Goal: Answer question/provide support: Share knowledge or assist other users

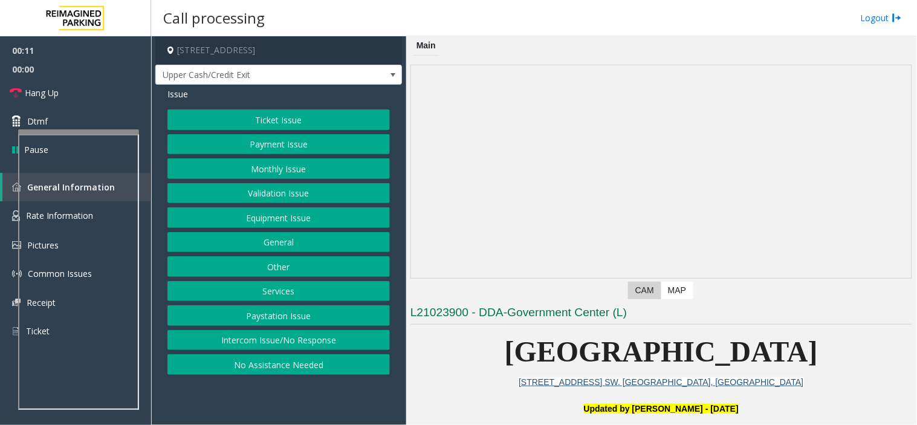
click at [327, 351] on button "Intercom Issue/No Response" at bounding box center [278, 340] width 222 height 21
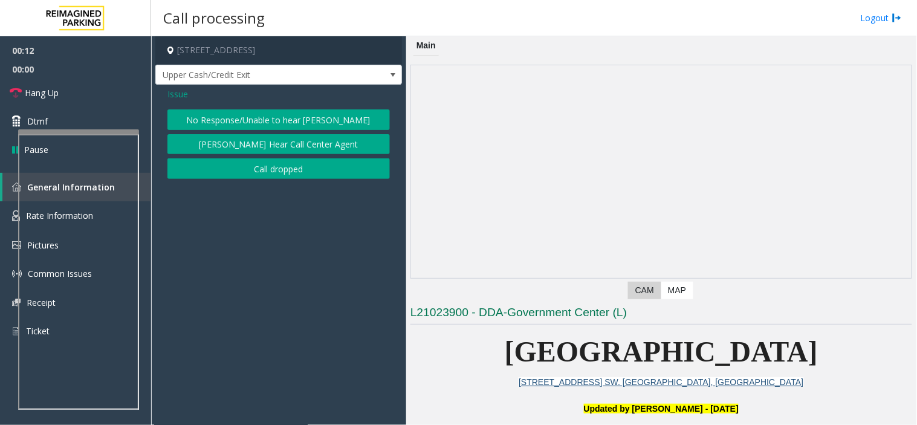
click at [331, 117] on button "No Response/Unable to hear [PERSON_NAME]" at bounding box center [278, 119] width 222 height 21
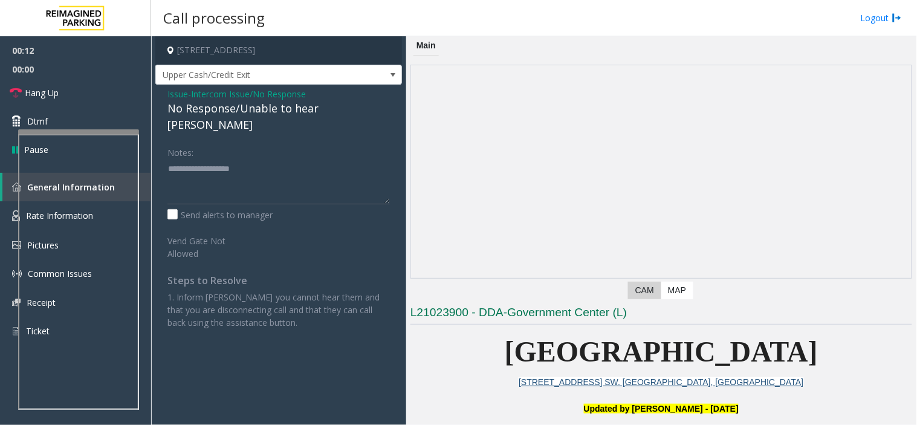
click at [327, 104] on div "No Response/Unable to hear [PERSON_NAME]" at bounding box center [278, 116] width 222 height 33
click at [306, 161] on textarea at bounding box center [278, 181] width 222 height 45
type textarea "**********"
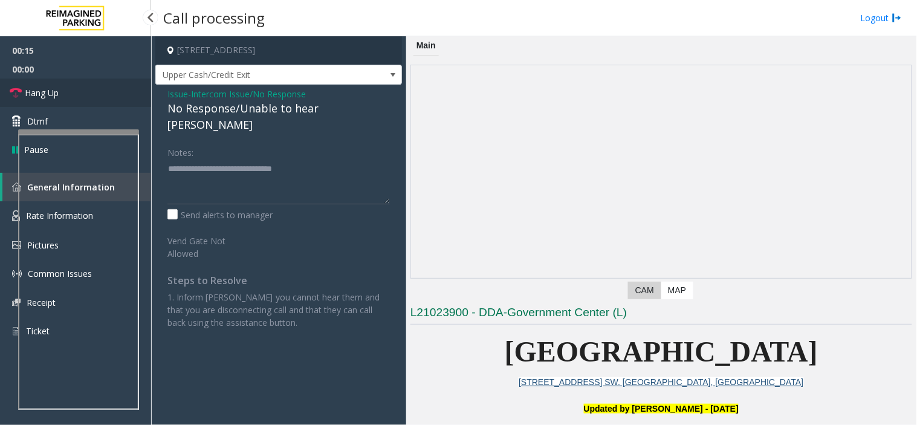
click at [142, 92] on link "Hang Up" at bounding box center [75, 93] width 151 height 28
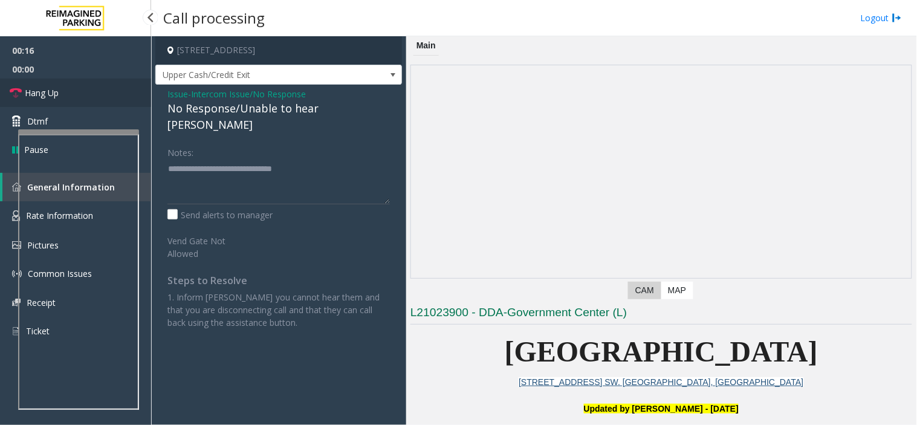
click at [142, 92] on link "Hang Up" at bounding box center [75, 93] width 151 height 28
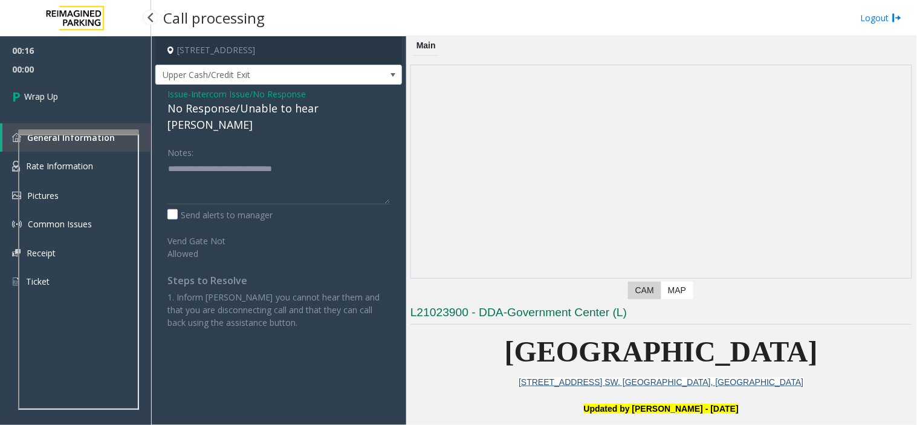
click at [142, 92] on link "Wrap Up" at bounding box center [75, 97] width 151 height 36
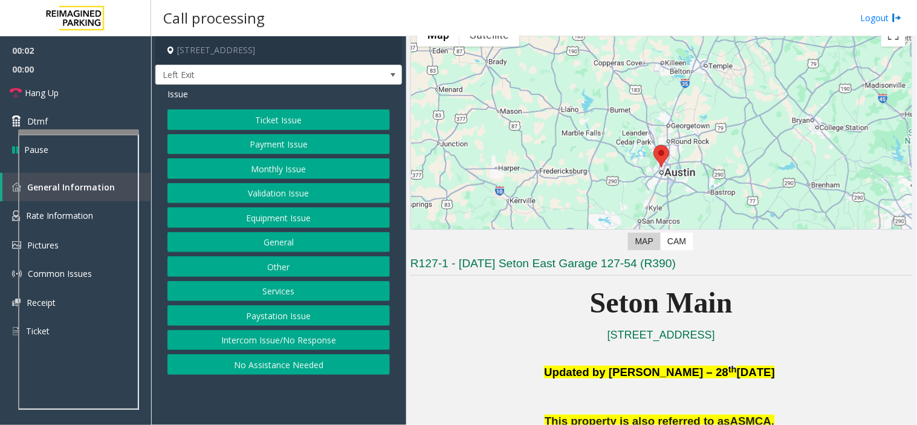
scroll to position [268, 0]
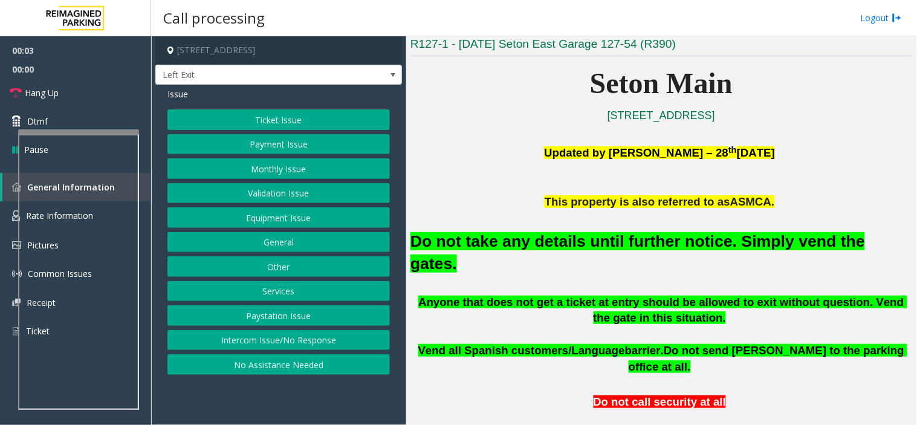
click at [589, 245] on font "Do not take any details until further notice. Simply vend the gates." at bounding box center [637, 252] width 455 height 41
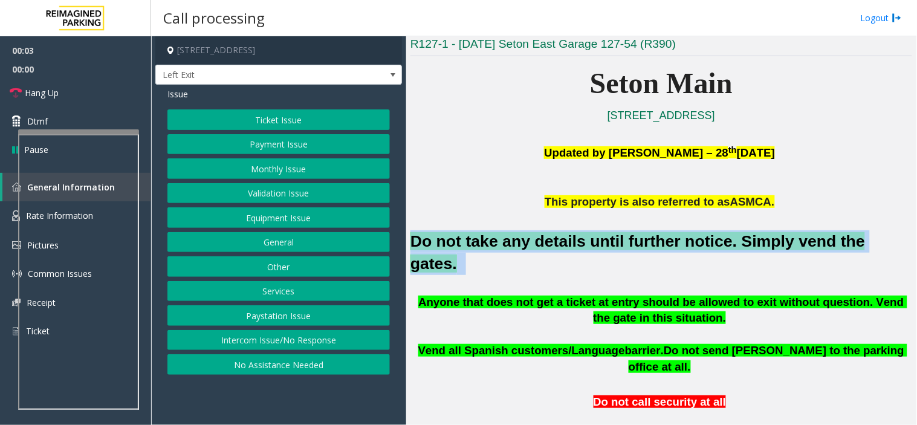
click at [589, 245] on font "Do not take any details until further notice. Simply vend the gates." at bounding box center [637, 252] width 455 height 41
copy h2 "Do not take any details until further notice. Simply vend the gates."
click at [291, 213] on button "Equipment Issue" at bounding box center [278, 217] width 222 height 21
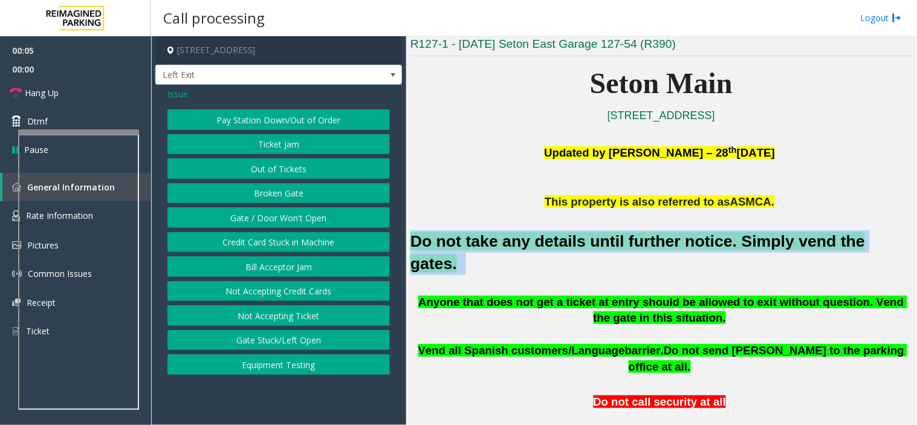
click at [291, 213] on button "Gate / Door Won't Open" at bounding box center [278, 217] width 222 height 21
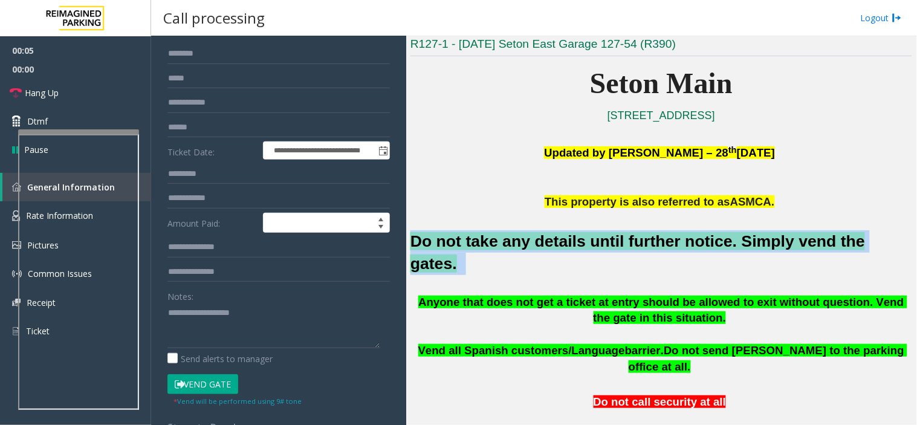
scroll to position [201, 0]
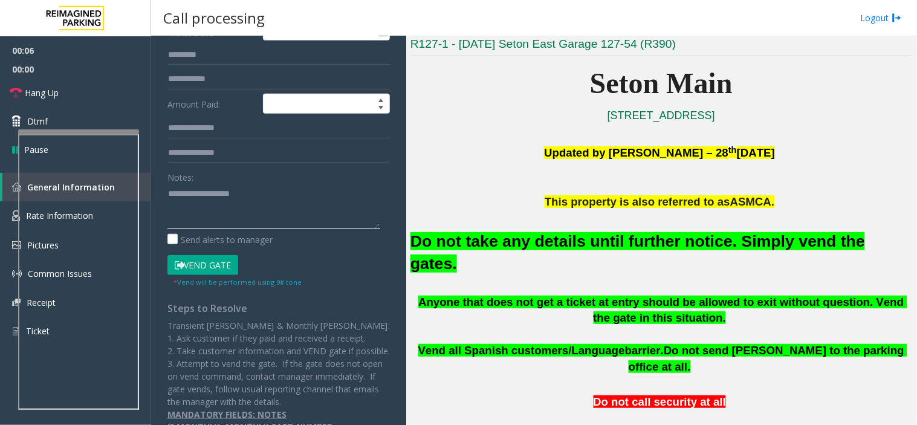
click at [257, 227] on textarea at bounding box center [273, 206] width 213 height 45
paste textarea "**********"
type textarea "**********"
click at [209, 251] on form "**********" at bounding box center [278, 105] width 222 height 363
click at [244, 269] on div "Vend Gate" at bounding box center [221, 265] width 114 height 21
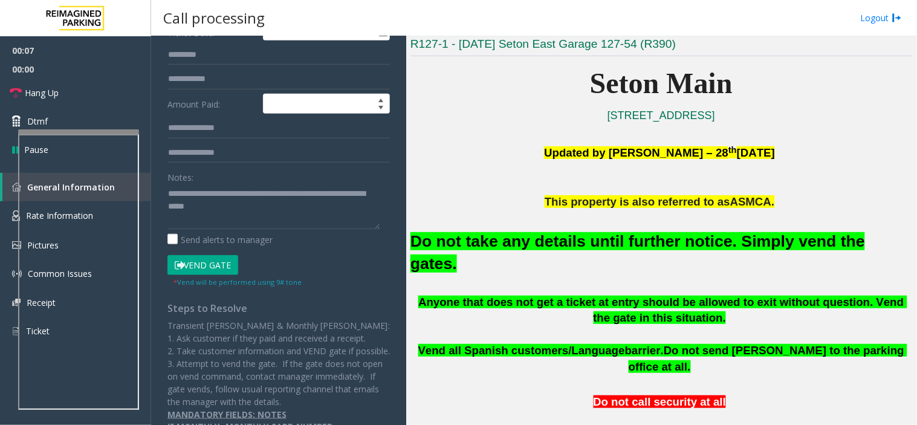
click at [234, 267] on button "Vend Gate" at bounding box center [202, 265] width 71 height 21
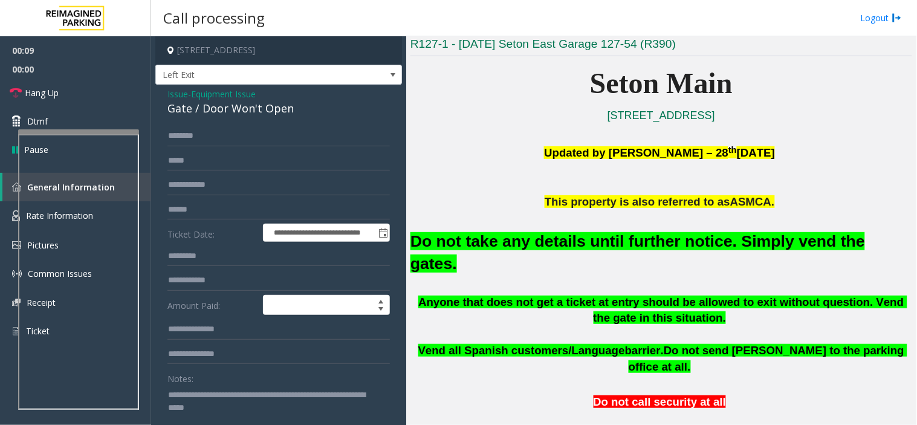
click at [215, 110] on div "Gate / Door Won't Open" at bounding box center [278, 108] width 222 height 16
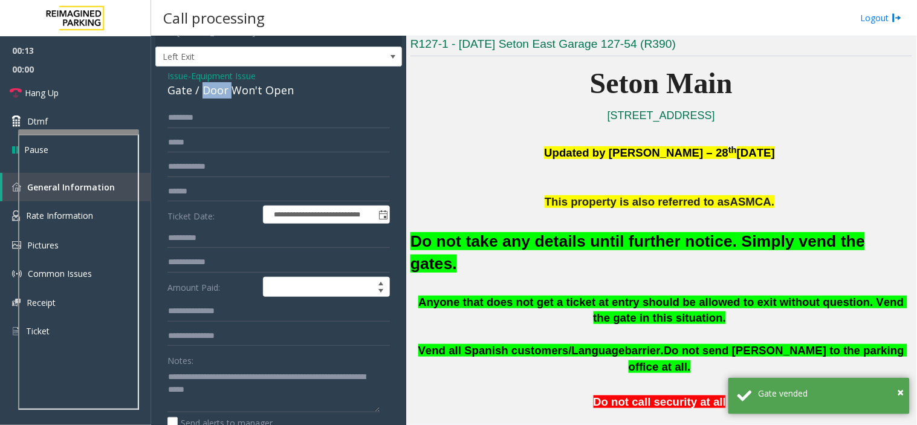
scroll to position [67, 0]
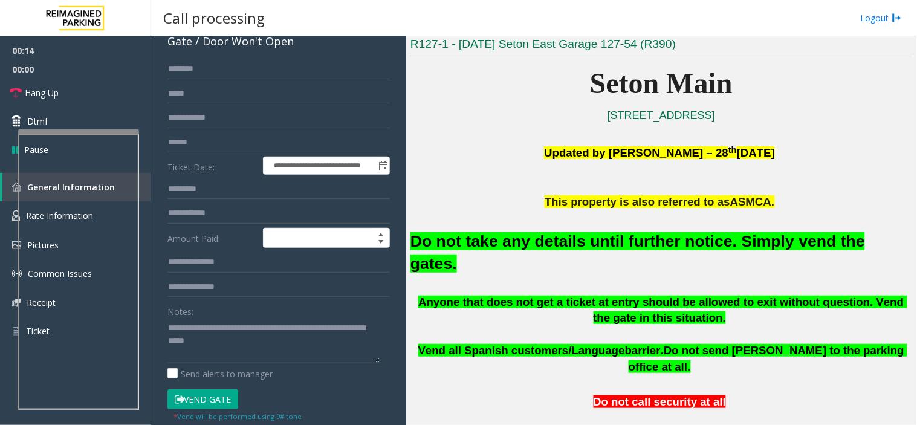
click at [543, 208] on p "This property is also referred to as ASMCA." at bounding box center [661, 202] width 502 height 16
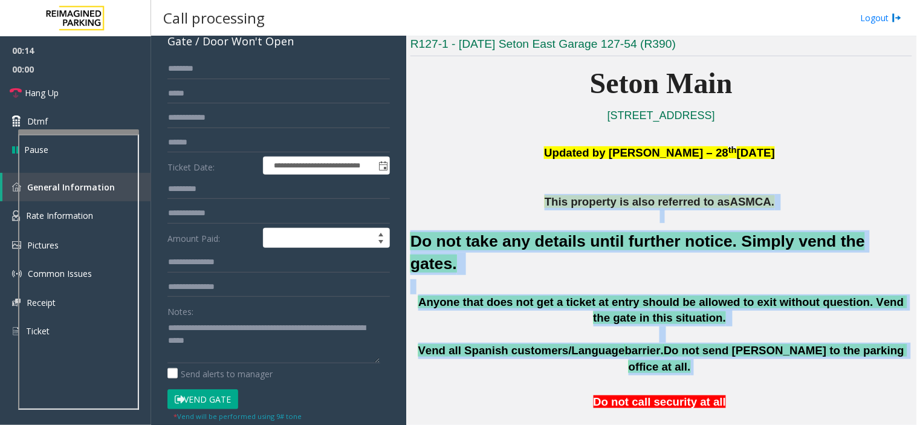
drag, startPoint x: 544, startPoint y: 207, endPoint x: 680, endPoint y: 334, distance: 185.6
click at [680, 344] on span "Do not send [PERSON_NAME] to the parking office at all." at bounding box center [768, 358] width 279 height 29
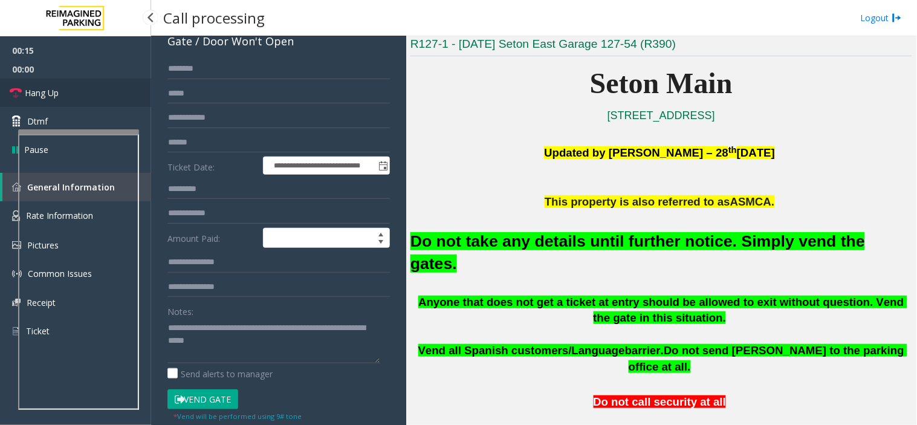
click at [65, 94] on link "Hang Up" at bounding box center [75, 93] width 151 height 28
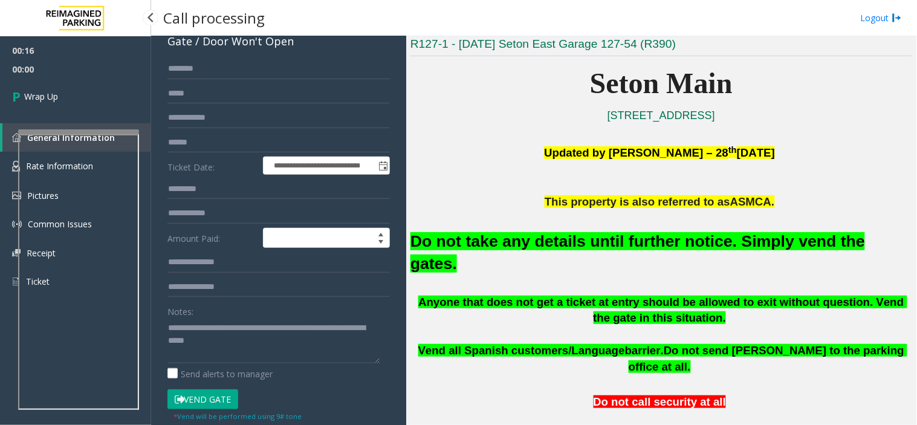
click at [65, 94] on link "Wrap Up" at bounding box center [75, 97] width 151 height 36
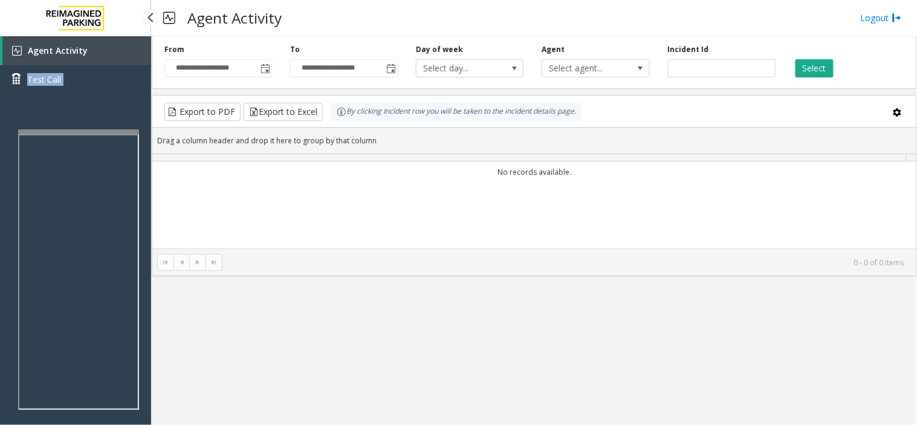
click at [65, 94] on div "Agent Activity Test Call" at bounding box center [75, 69] width 151 height 66
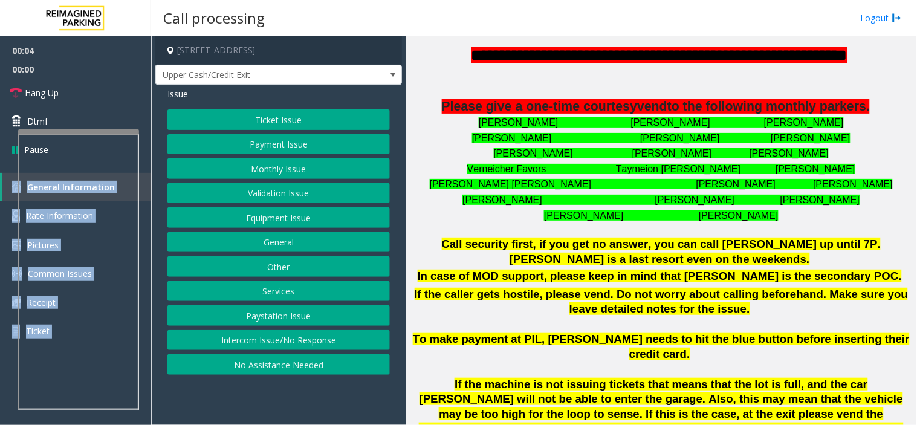
scroll to position [470, 0]
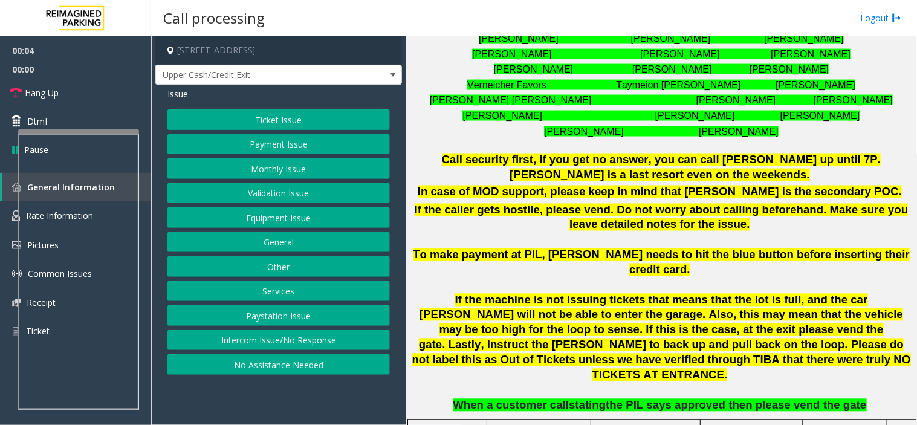
click at [490, 172] on p "Call security first, if you get no answer, you can call [PERSON_NAME] up until …" at bounding box center [661, 168] width 502 height 30
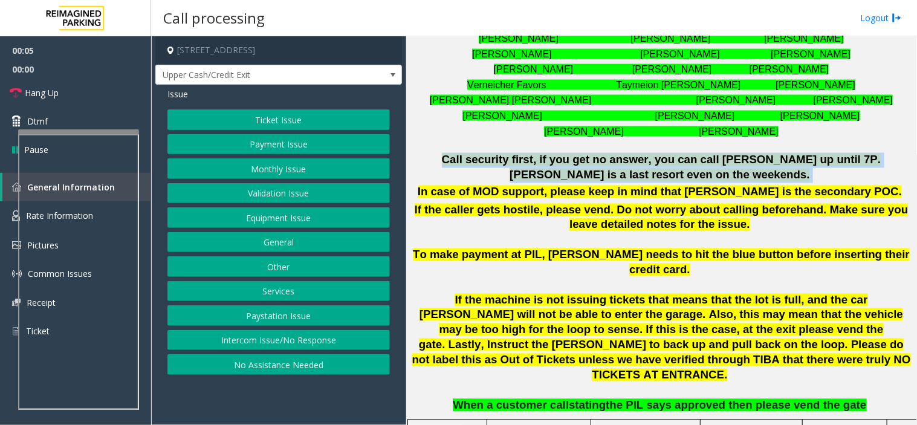
click at [490, 172] on p "Call security first, if you get no answer, you can call [PERSON_NAME] up until …" at bounding box center [661, 168] width 502 height 30
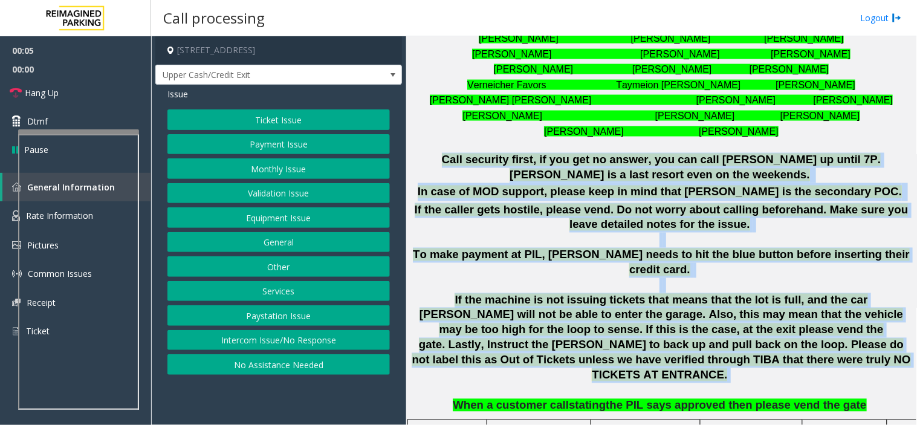
drag, startPoint x: 490, startPoint y: 172, endPoint x: 660, endPoint y: 345, distance: 242.4
click at [660, 345] on div "Call security first, if you get no answer, you can call [PERSON_NAME] up until …" at bounding box center [661, 261] width 502 height 244
click at [660, 345] on span "If the machine is not issuing tickets that means that the lot is full, and the …" at bounding box center [661, 338] width 499 height 88
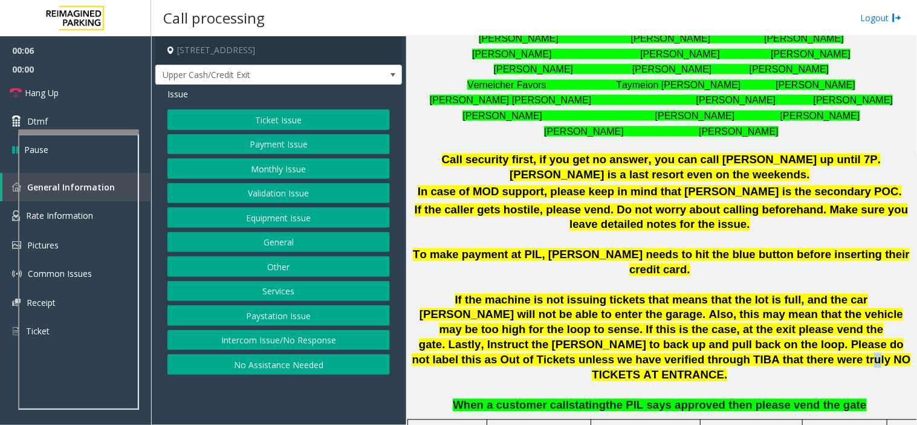
click at [660, 345] on span "If the machine is not issuing tickets that means that the lot is full, and the …" at bounding box center [661, 338] width 499 height 88
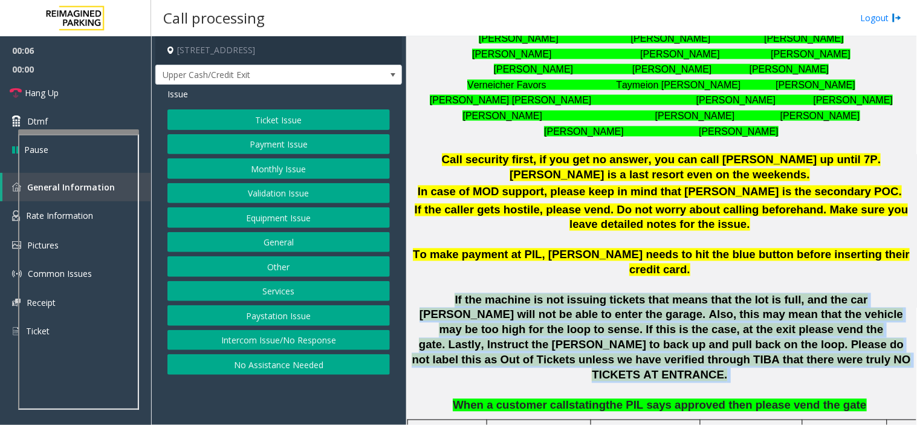
click at [660, 345] on span "If the machine is not issuing tickets that means that the lot is full, and the …" at bounding box center [661, 338] width 499 height 88
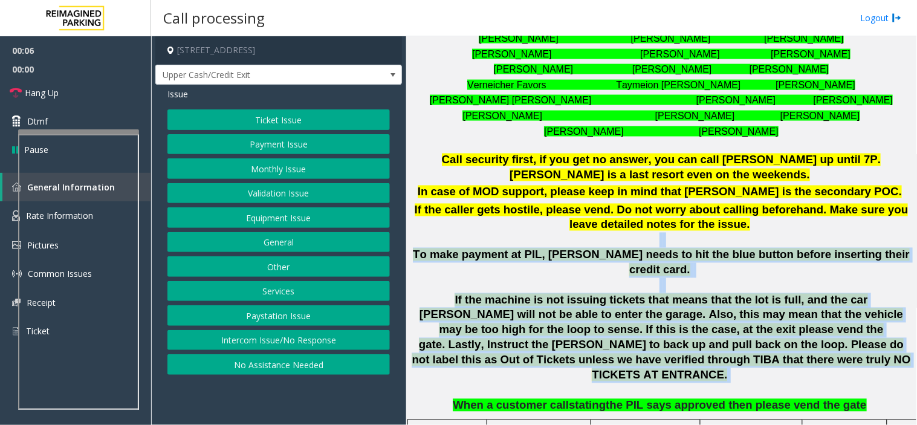
drag, startPoint x: 660, startPoint y: 345, endPoint x: 585, endPoint y: 238, distance: 130.8
click at [585, 238] on p "If the caller gets hostile, please vend. Do not worry about calling beforehand.…" at bounding box center [661, 293] width 502 height 180
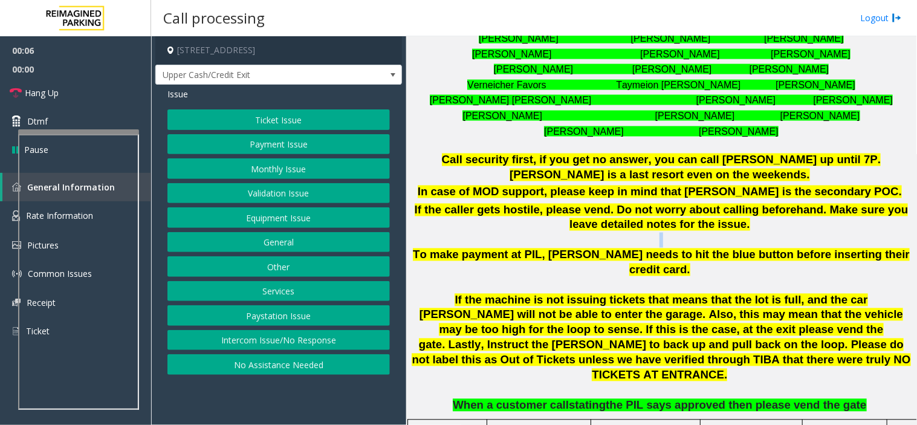
click at [585, 238] on p "If the caller gets hostile, please vend. Do not worry about calling beforehand.…" at bounding box center [661, 293] width 502 height 180
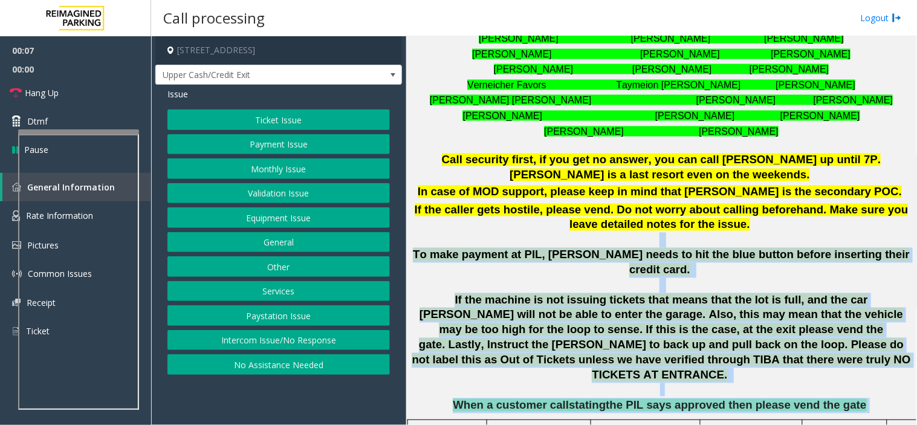
drag, startPoint x: 585, startPoint y: 238, endPoint x: 671, endPoint y: 375, distance: 162.4
click at [671, 375] on div "**********" at bounding box center [661, 186] width 502 height 453
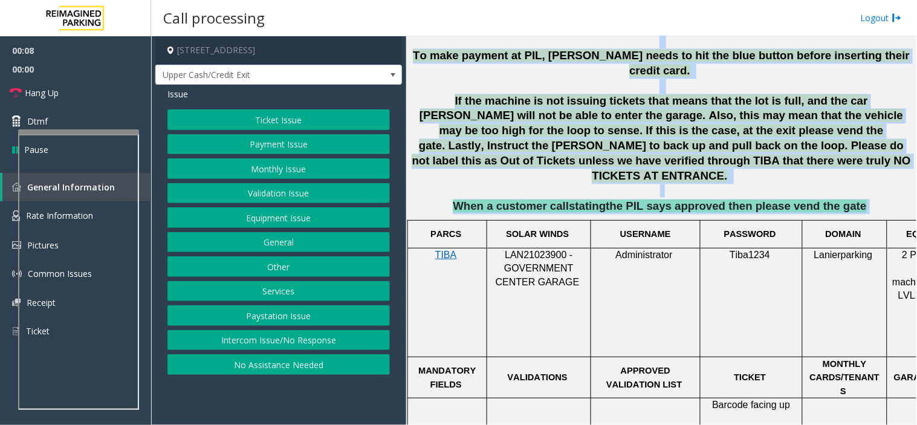
scroll to position [672, 0]
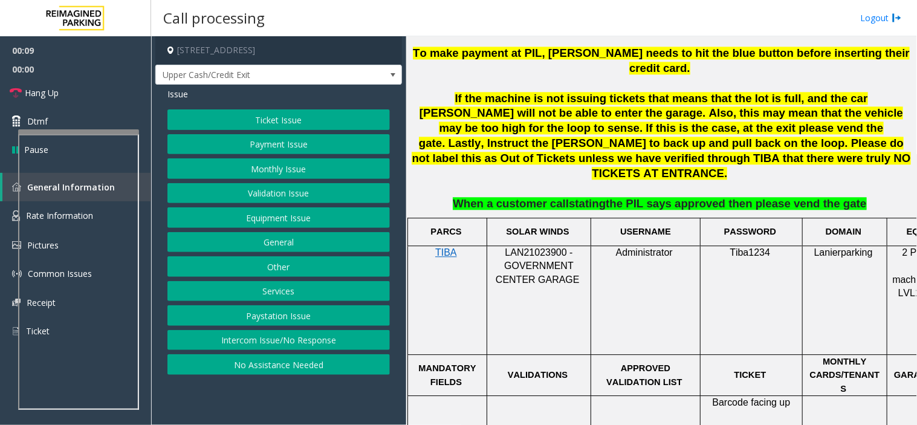
click at [521, 247] on span "LAN21023900 - GOVERNMENT CENTER GARAGE" at bounding box center [538, 265] width 84 height 37
drag, startPoint x: 521, startPoint y: 215, endPoint x: 528, endPoint y: 216, distance: 6.7
click at [528, 247] on span "LAN21023900 - GOVERNMENT CENTER GARAGE" at bounding box center [538, 265] width 84 height 37
copy span "LAN21023900"
click at [290, 213] on button "Equipment Issue" at bounding box center [278, 217] width 222 height 21
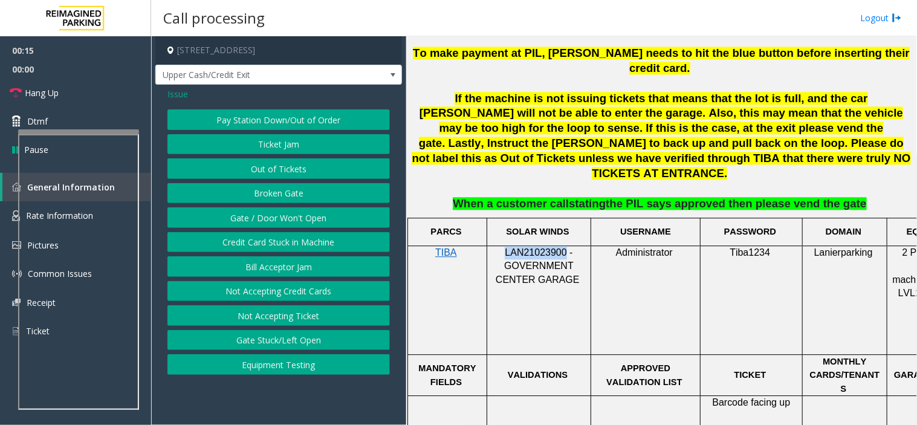
click at [290, 213] on button "Gate / Door Won't Open" at bounding box center [278, 217] width 222 height 21
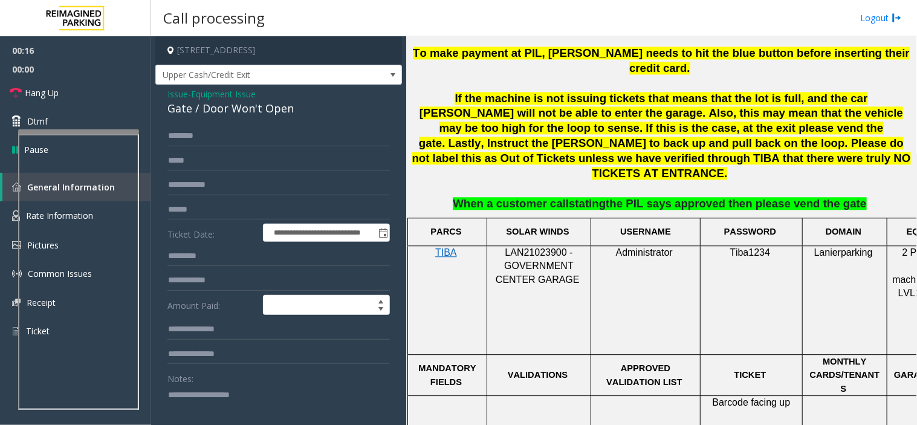
click at [276, 112] on div "Gate / Door Won't Open" at bounding box center [278, 108] width 222 height 16
copy div "Gate / Door Won't Open"
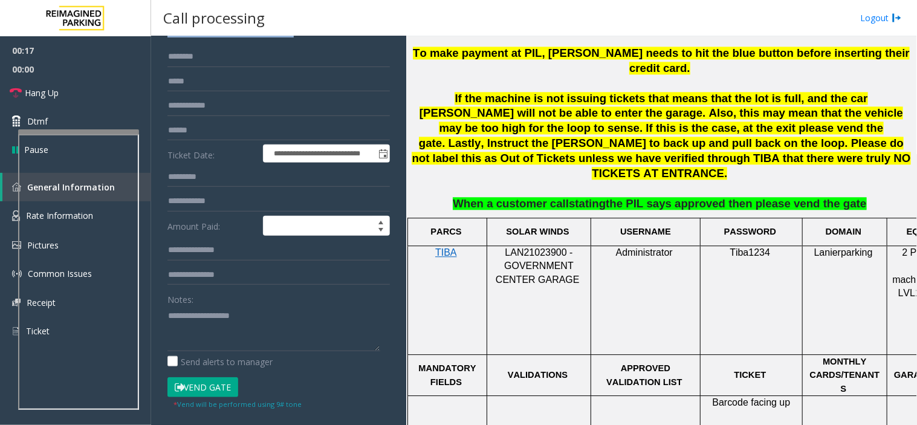
scroll to position [201, 0]
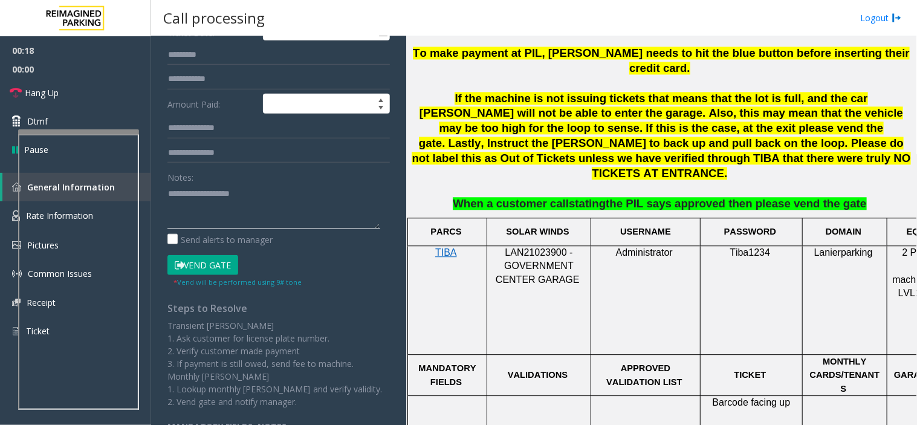
click at [242, 209] on textarea at bounding box center [273, 206] width 213 height 45
paste textarea "**********"
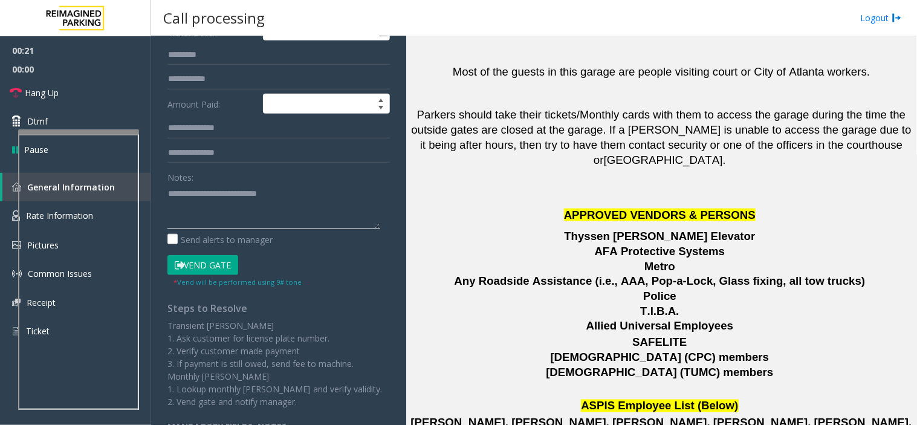
scroll to position [1766, 0]
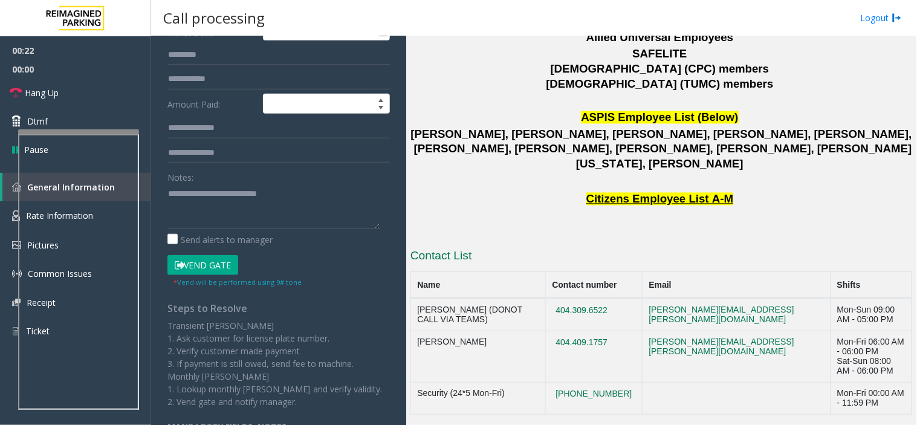
click at [420, 272] on th "Name" at bounding box center [478, 285] width 135 height 27
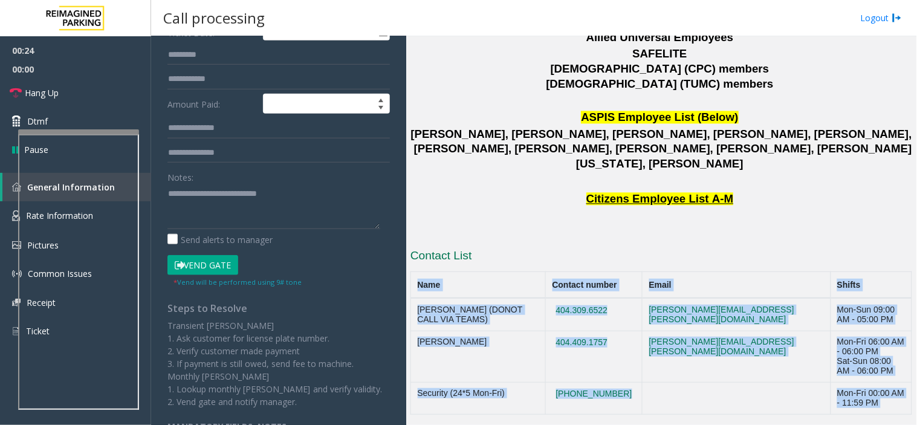
drag, startPoint x: 420, startPoint y: 183, endPoint x: 551, endPoint y: 372, distance: 230.6
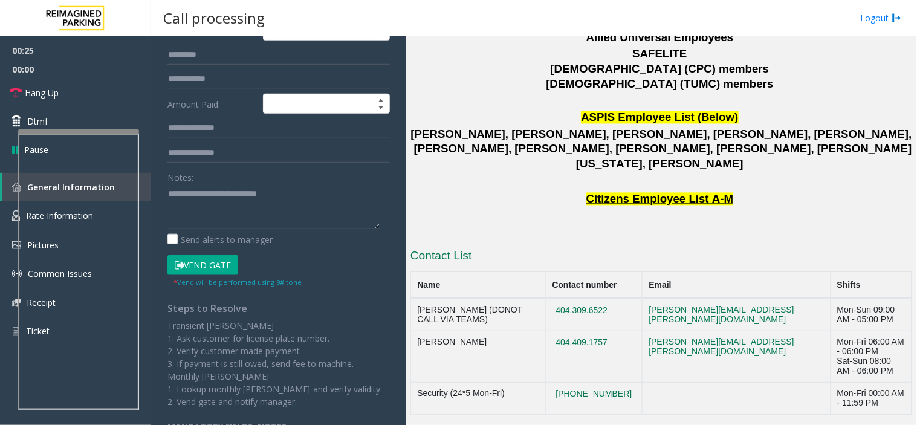
drag, startPoint x: 551, startPoint y: 372, endPoint x: 844, endPoint y: 401, distance: 294.0
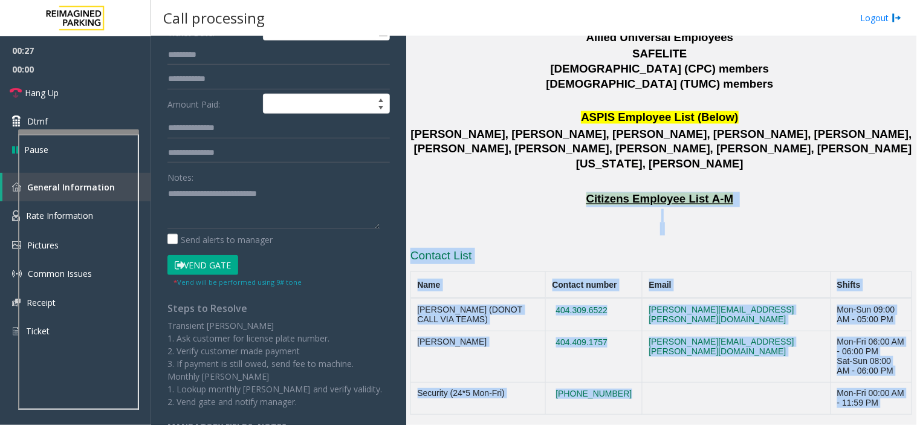
drag, startPoint x: 844, startPoint y: 401, endPoint x: 598, endPoint y: 65, distance: 416.2
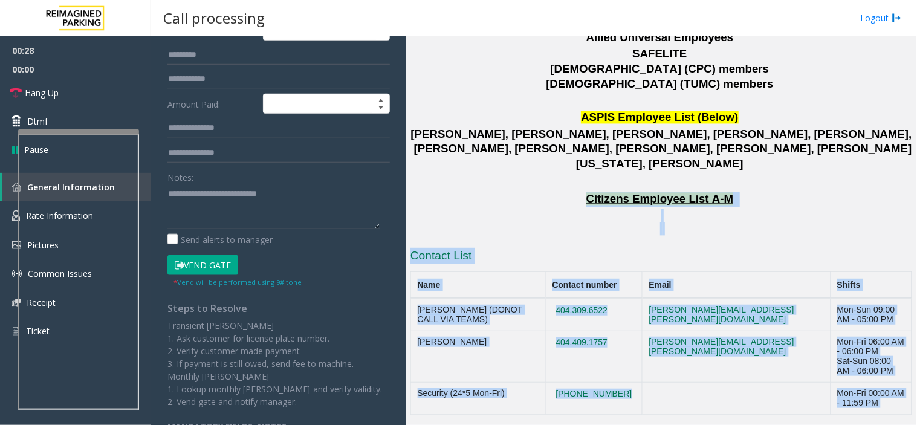
drag, startPoint x: 598, startPoint y: 65, endPoint x: 889, endPoint y: 443, distance: 476.4
click at [889, 424] on html "**********" at bounding box center [458, 212] width 917 height 425
click at [456, 248] on h3 "Contact List" at bounding box center [661, 257] width 502 height 19
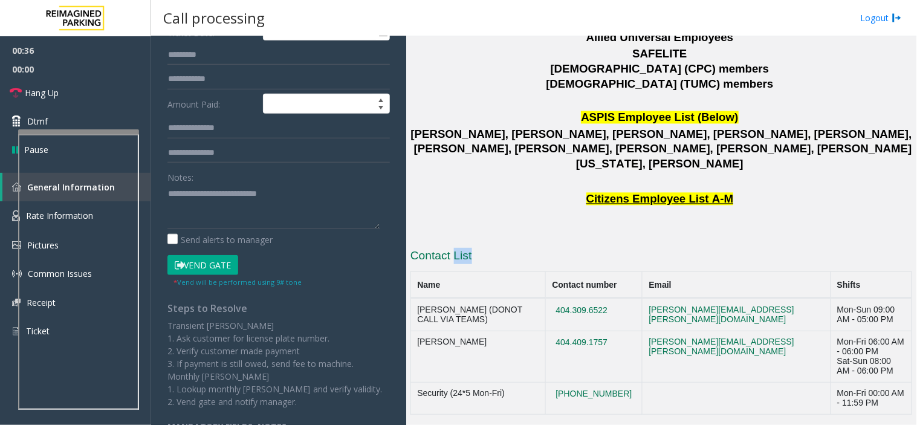
click at [456, 248] on h3 "Contact List" at bounding box center [661, 257] width 502 height 19
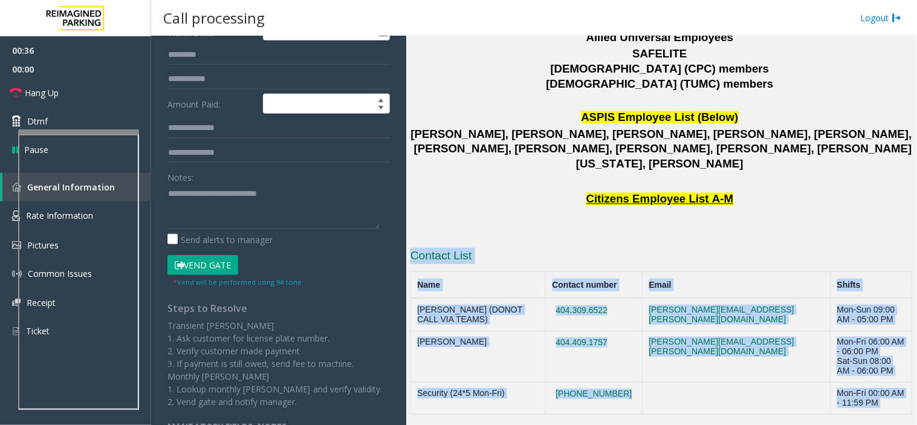
drag, startPoint x: 456, startPoint y: 134, endPoint x: 812, endPoint y: 456, distance: 480.6
click at [812, 424] on html "**********" at bounding box center [458, 212] width 917 height 425
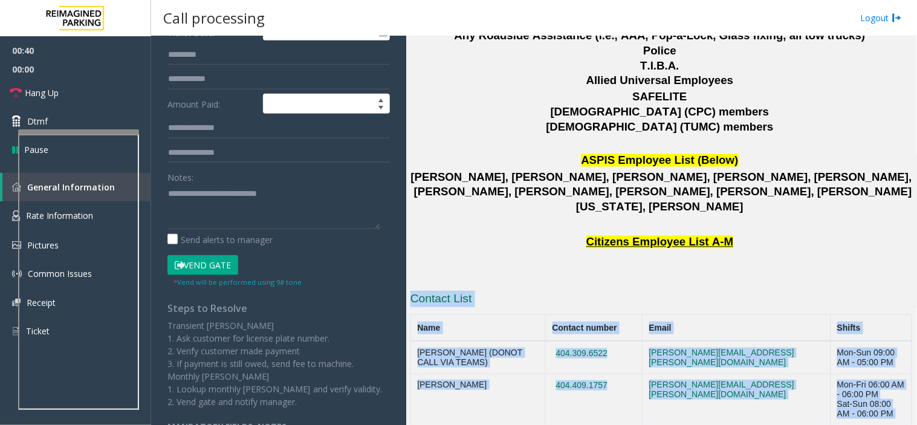
scroll to position [1564, 0]
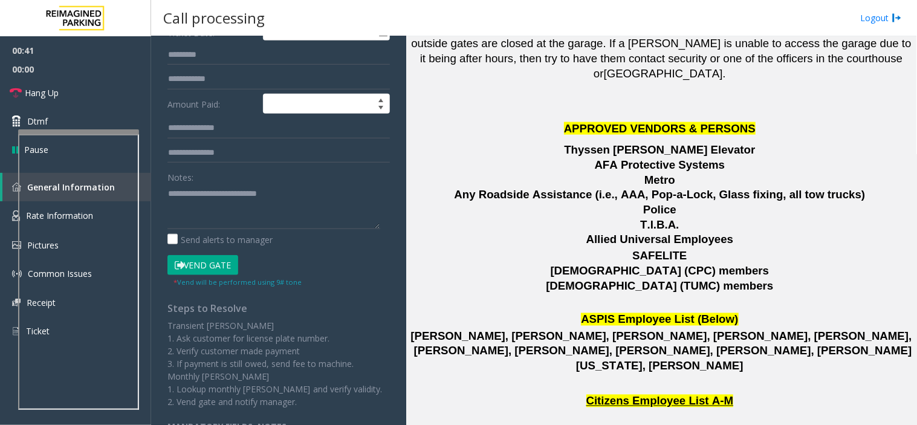
click at [640, 424] on p at bounding box center [661, 430] width 502 height 13
click at [639, 424] on p at bounding box center [661, 430] width 502 height 13
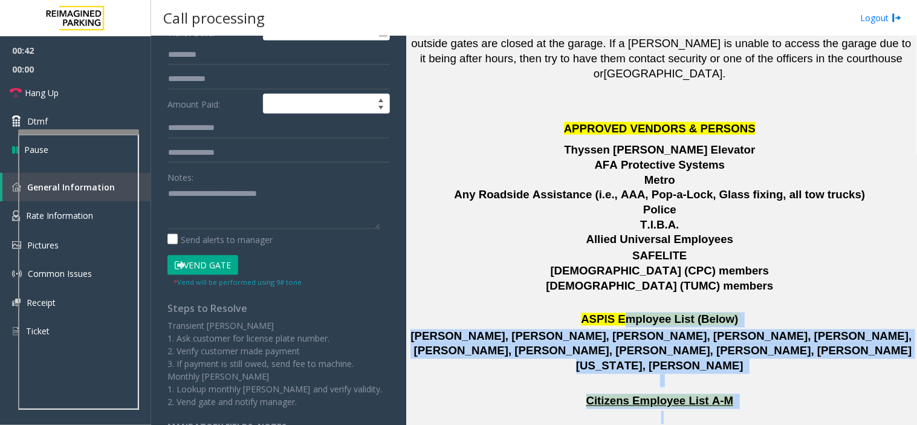
drag, startPoint x: 604, startPoint y: 192, endPoint x: 624, endPoint y: 215, distance: 30.0
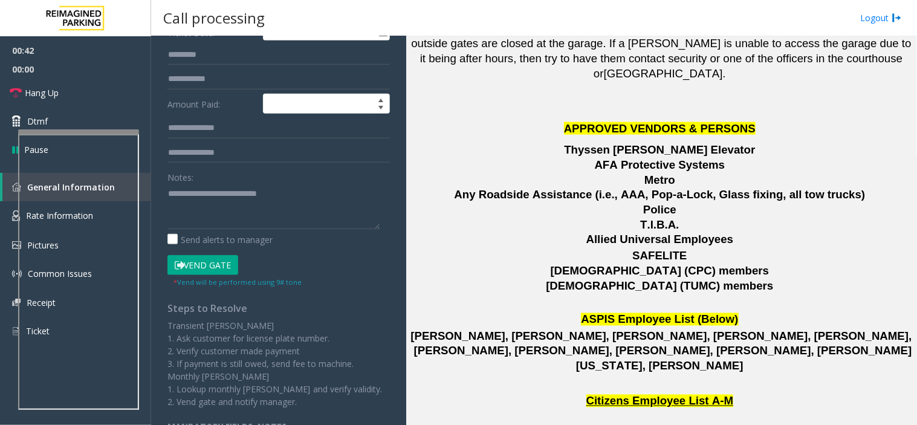
click at [618, 313] on span "ASPIS Employee List (Below)" at bounding box center [659, 319] width 157 height 13
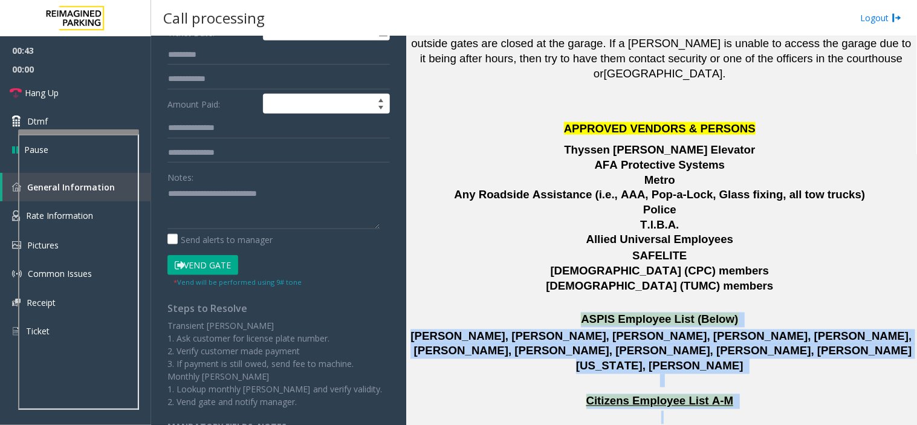
drag, startPoint x: 618, startPoint y: 210, endPoint x: 720, endPoint y: 270, distance: 117.6
click at [733, 395] on span at bounding box center [734, 401] width 3 height 13
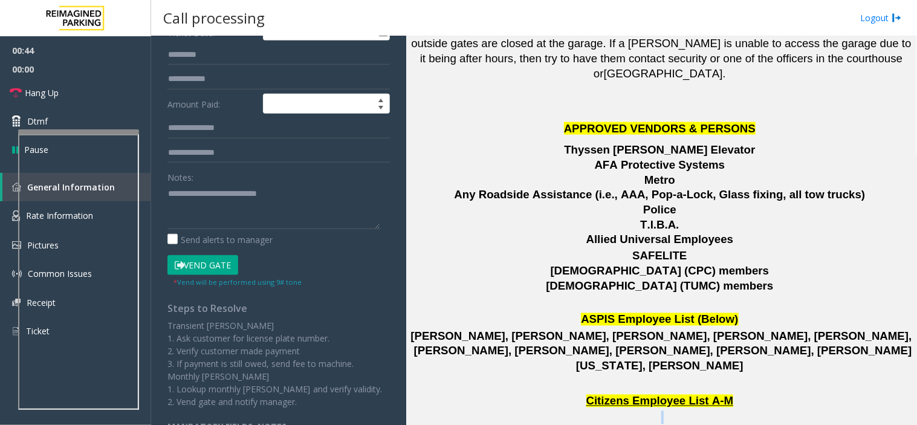
click at [733, 395] on span at bounding box center [734, 401] width 3 height 13
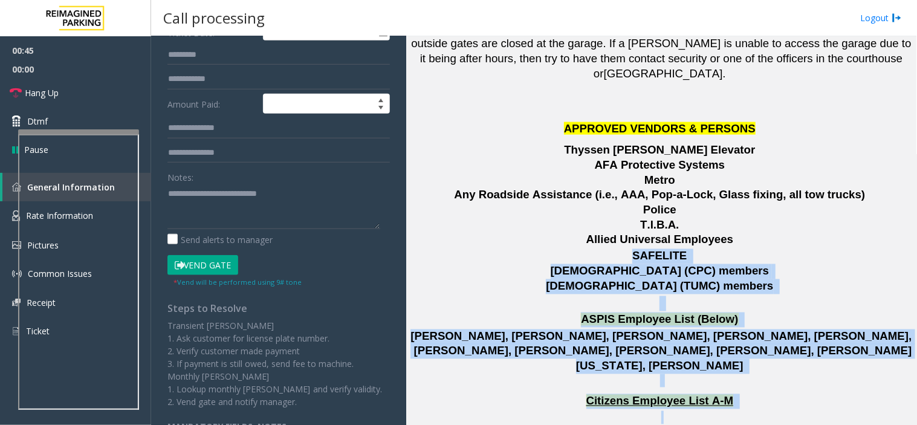
drag, startPoint x: 720, startPoint y: 270, endPoint x: 594, endPoint y: 150, distance: 174.0
click at [594, 249] on p "[DEMOGRAPHIC_DATA] (CPC) members [DEMOGRAPHIC_DATA] (TUMC) members" at bounding box center [661, 271] width 502 height 45
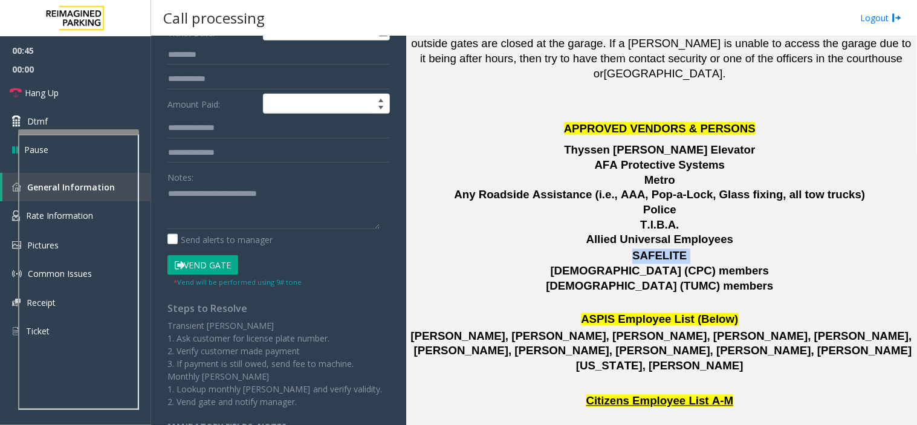
click at [594, 249] on p "[DEMOGRAPHIC_DATA] (CPC) members [DEMOGRAPHIC_DATA] (TUMC) members" at bounding box center [661, 271] width 502 height 45
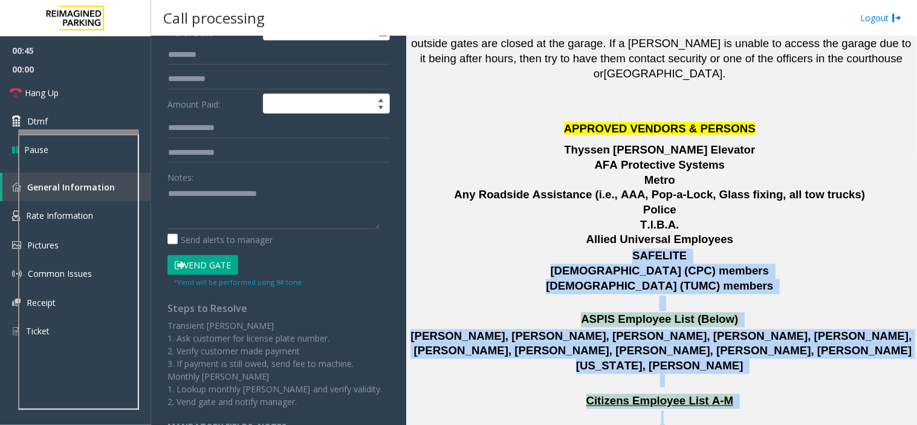
drag, startPoint x: 594, startPoint y: 150, endPoint x: 762, endPoint y: 322, distance: 240.7
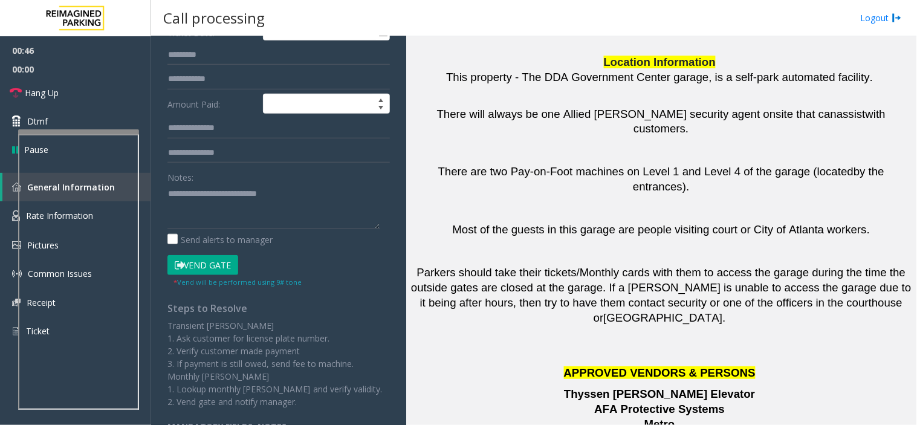
scroll to position [1295, 0]
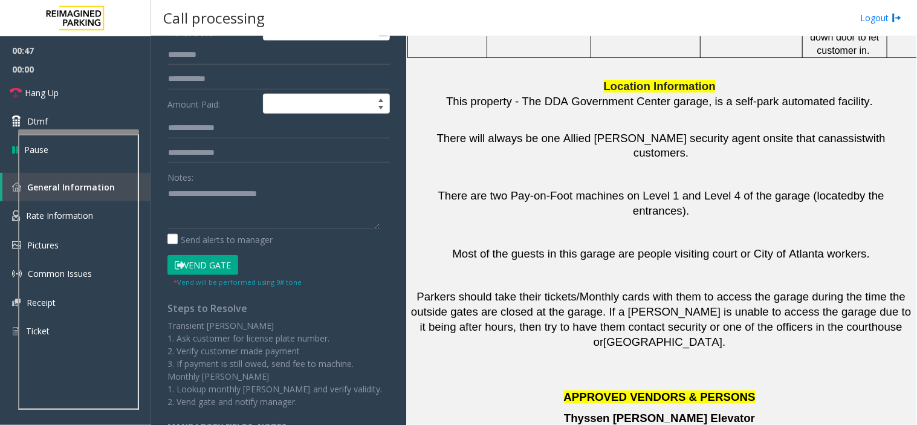
click at [654, 412] on span "Thyssen [PERSON_NAME] Elevator" at bounding box center [659, 418] width 191 height 13
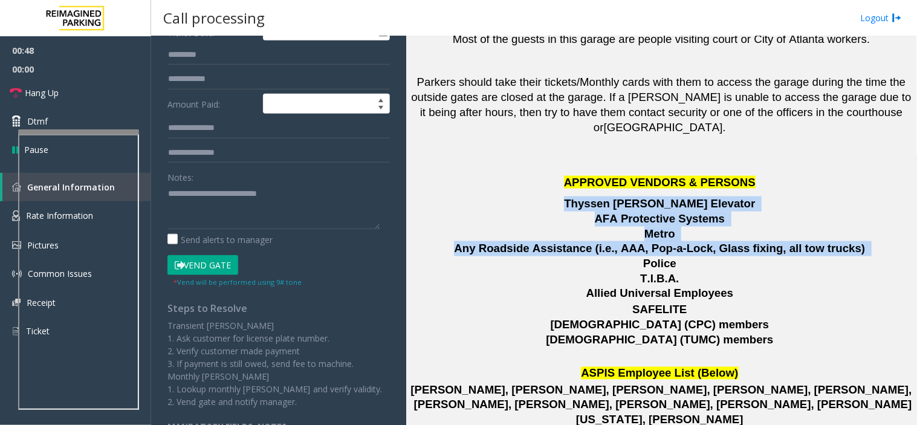
scroll to position [1497, 0]
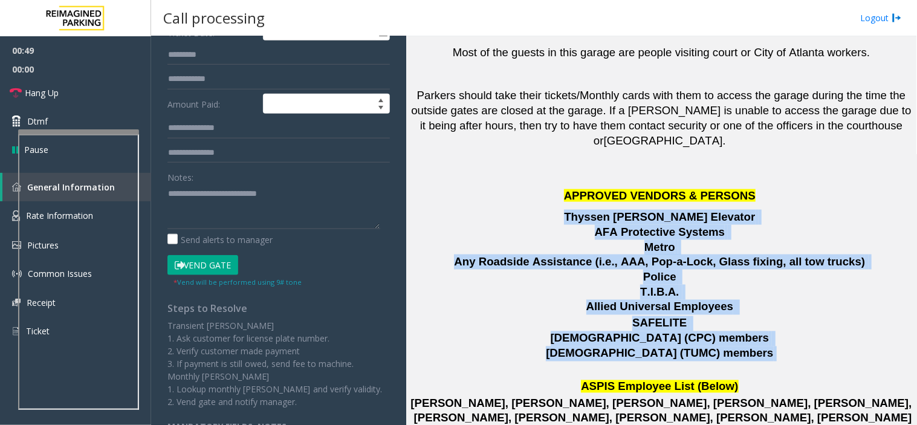
drag, startPoint x: 654, startPoint y: 306, endPoint x: 687, endPoint y: 241, distance: 73.0
click at [687, 347] on span "[DEMOGRAPHIC_DATA] (TUMC) members" at bounding box center [659, 353] width 227 height 13
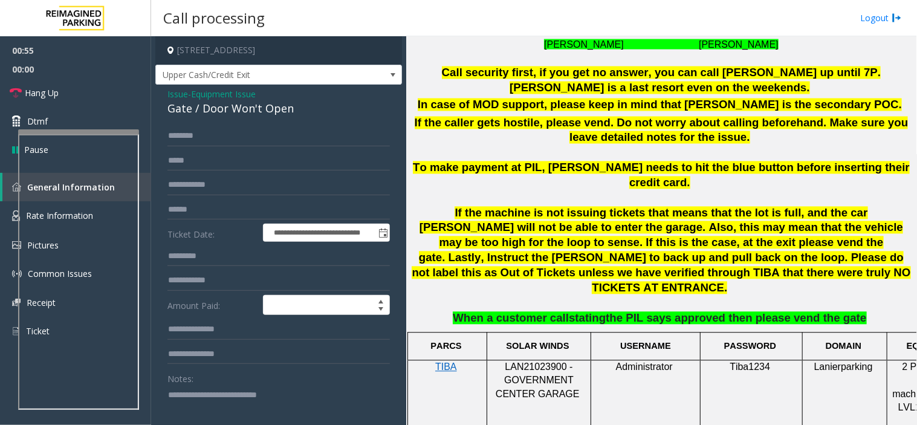
scroll to position [490, 0]
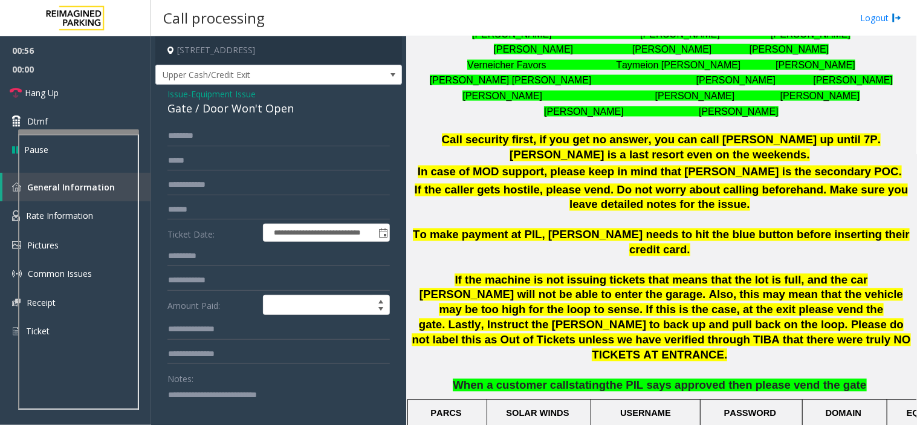
click at [442, 137] on span "Call security first, if you get no answer, you can call [PERSON_NAME] up until …" at bounding box center [661, 148] width 439 height 28
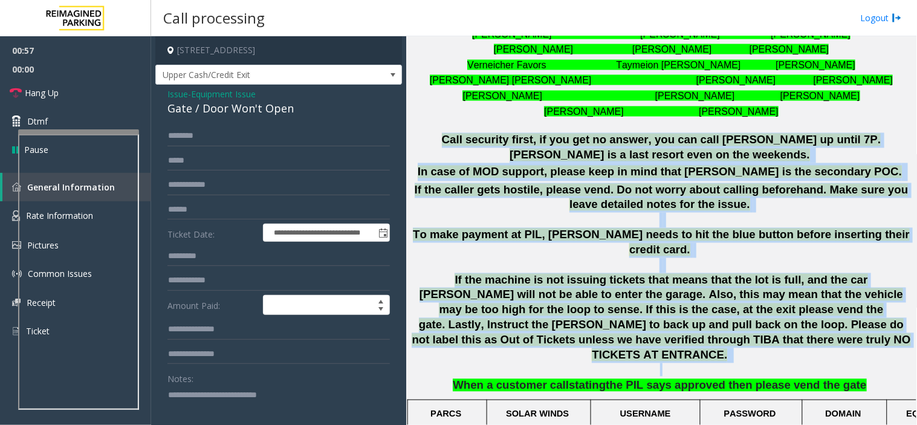
drag, startPoint x: 430, startPoint y: 137, endPoint x: 815, endPoint y: 346, distance: 438.2
click at [815, 346] on div "**********" at bounding box center [661, 166] width 502 height 453
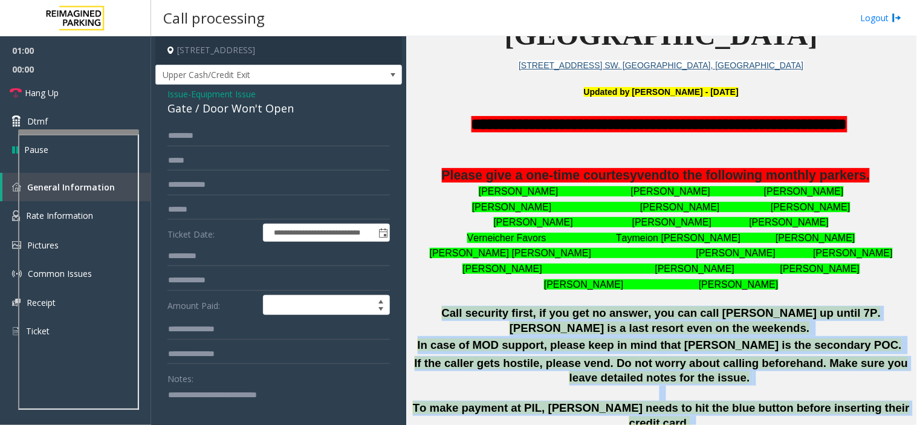
scroll to position [288, 0]
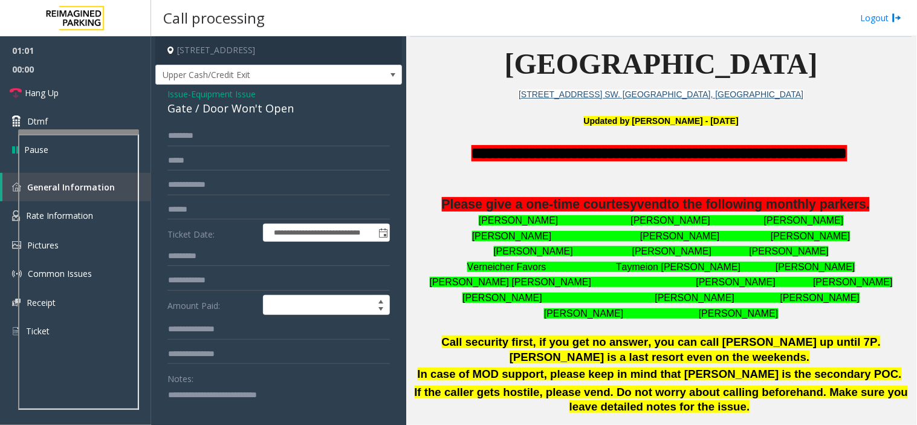
click at [488, 221] on font "[PERSON_NAME] [PERSON_NAME] [PERSON_NAME]" at bounding box center [661, 220] width 365 height 10
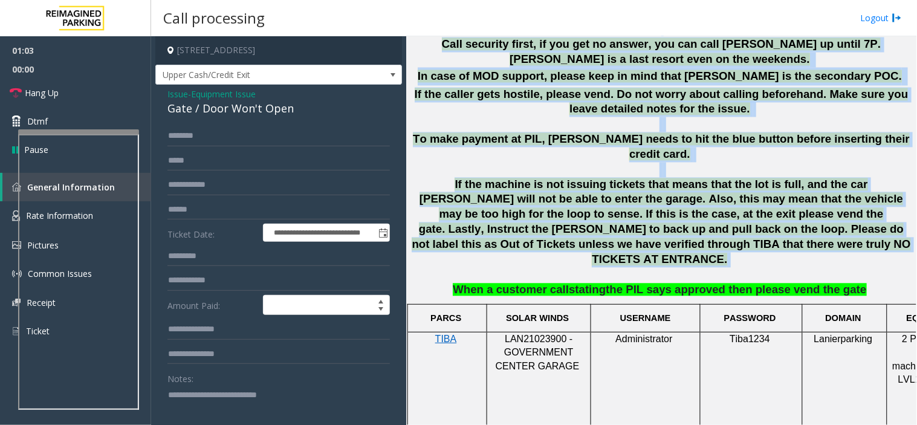
scroll to position [518, 0]
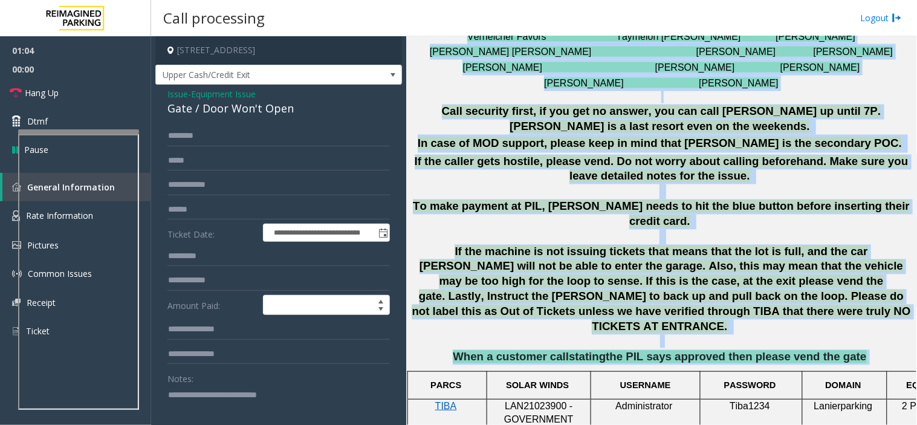
drag, startPoint x: 488, startPoint y: 221, endPoint x: 836, endPoint y: 321, distance: 361.6
click at [836, 321] on div "**********" at bounding box center [661, 138] width 502 height 453
click at [836, 351] on span "the PIL says approved then please vend the gate" at bounding box center [736, 357] width 261 height 13
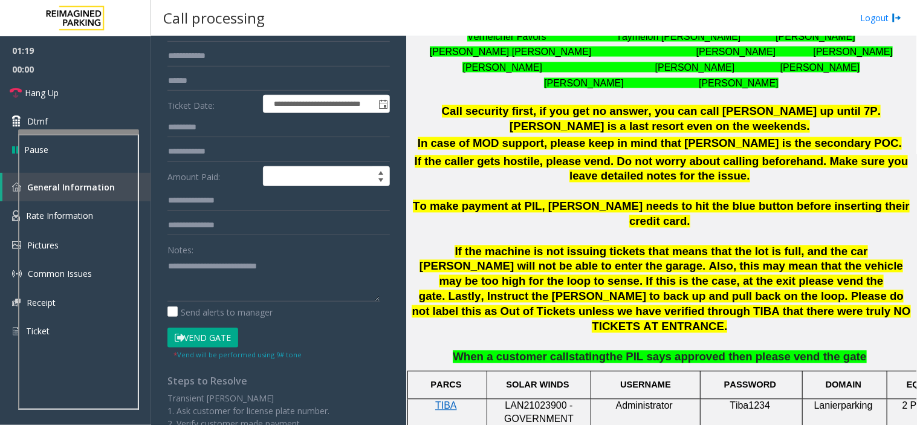
scroll to position [134, 0]
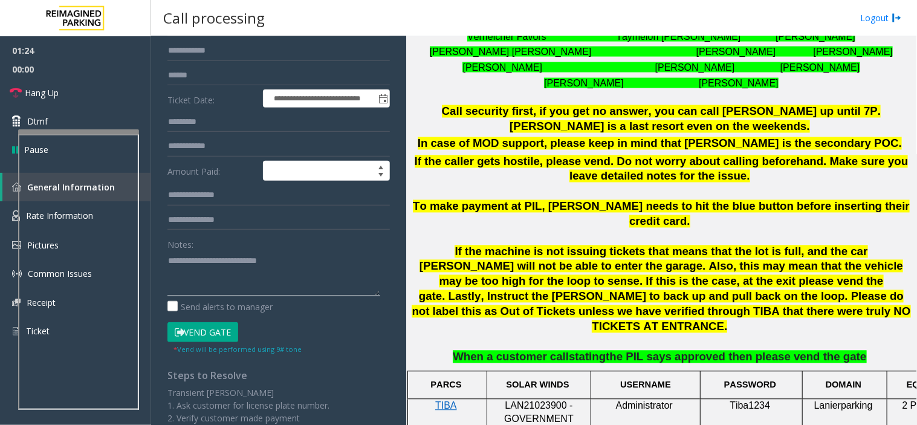
paste textarea "**********"
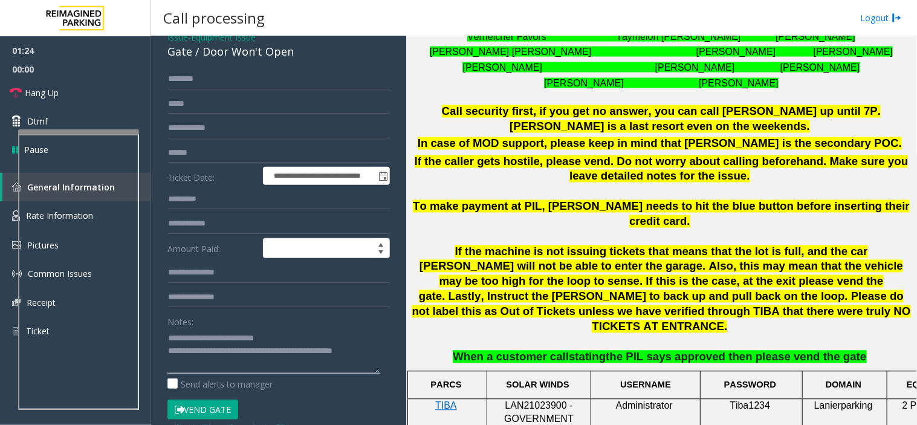
scroll to position [0, 0]
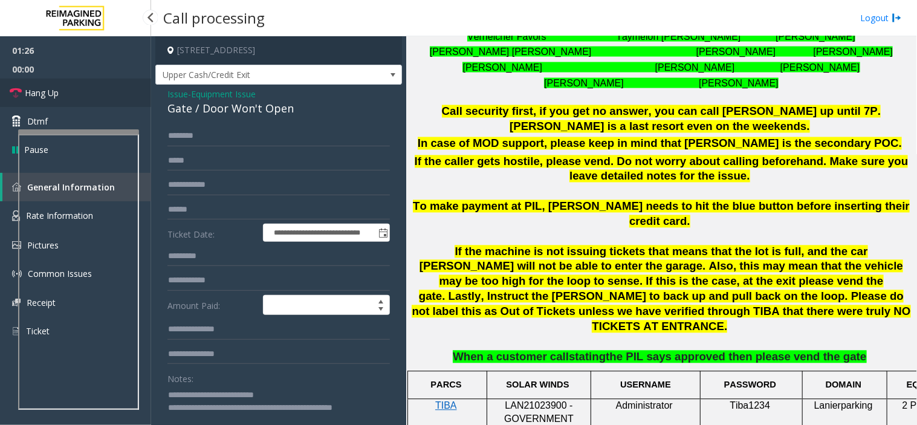
type textarea "**********"
click at [68, 89] on link "Hang Up" at bounding box center [75, 93] width 151 height 28
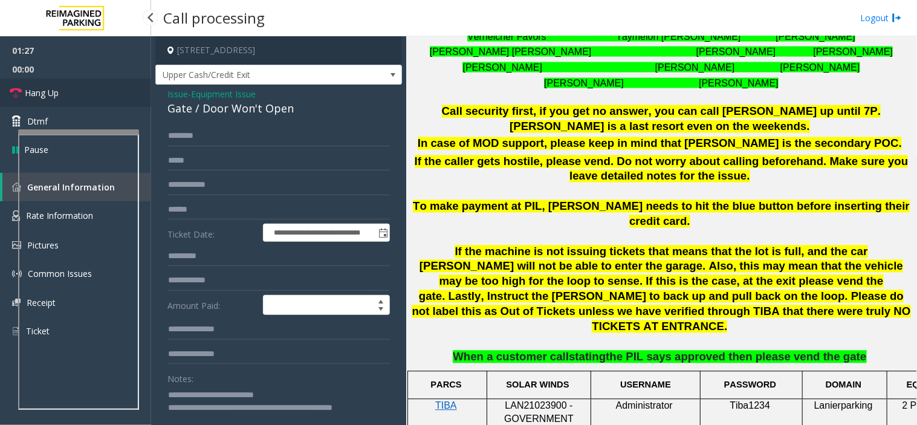
click at [68, 89] on link "Hang Up" at bounding box center [75, 93] width 151 height 28
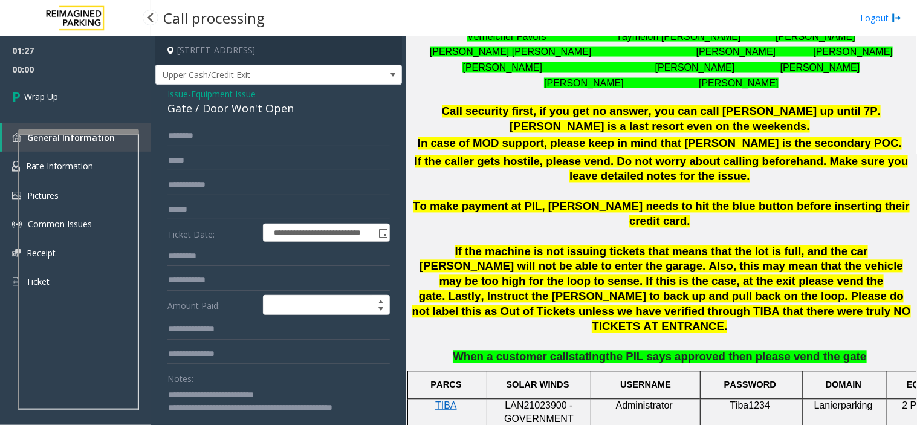
click at [68, 89] on link "Wrap Up" at bounding box center [75, 97] width 151 height 36
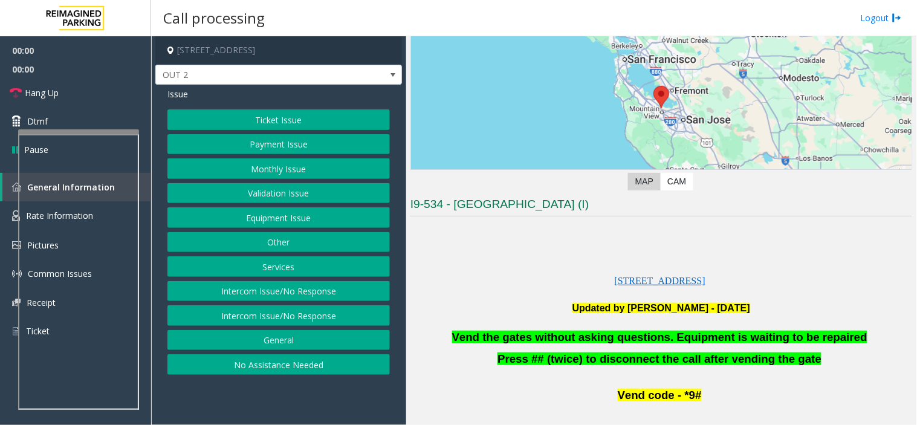
scroll to position [201, 0]
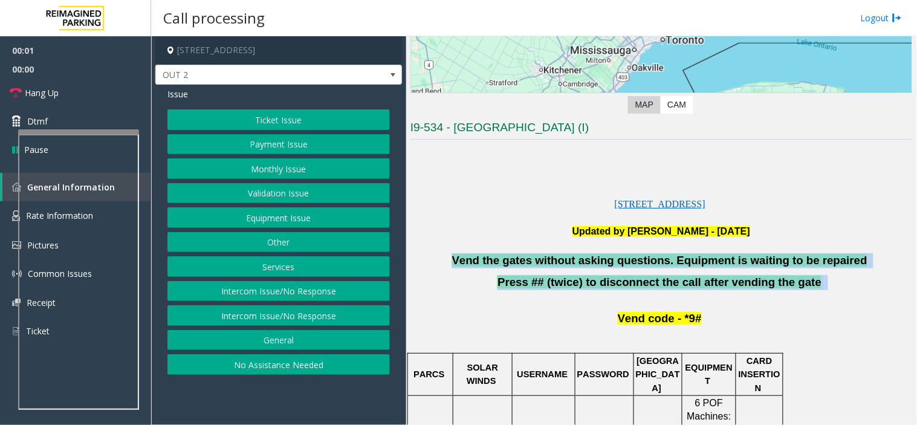
drag, startPoint x: 549, startPoint y: 270, endPoint x: 523, endPoint y: 256, distance: 29.5
click at [523, 256] on span "Vend the gates without asking questions. Equipment is waiting to be repaired" at bounding box center [659, 260] width 415 height 13
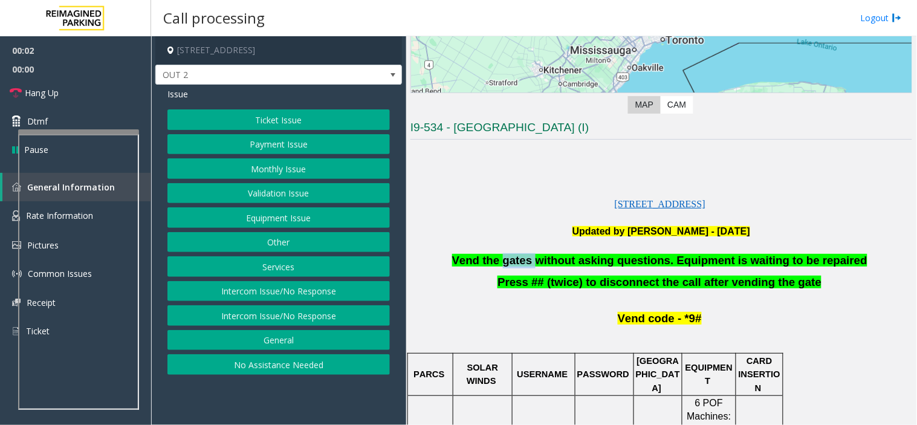
click at [523, 256] on span "Vend the gates without asking questions. Equipment is waiting to be repaired" at bounding box center [659, 260] width 415 height 13
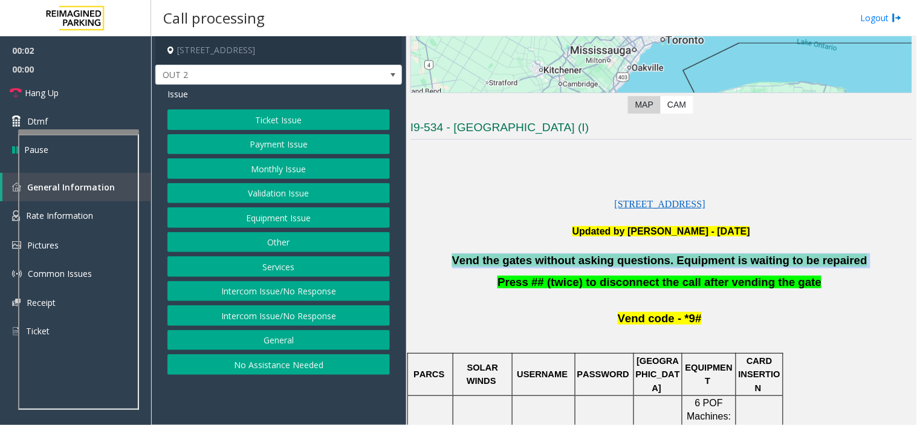
click at [523, 256] on span "Vend the gates without asking questions. Equipment is waiting to be repaired" at bounding box center [659, 260] width 415 height 13
click at [282, 210] on button "Equipment Issue" at bounding box center [278, 217] width 222 height 21
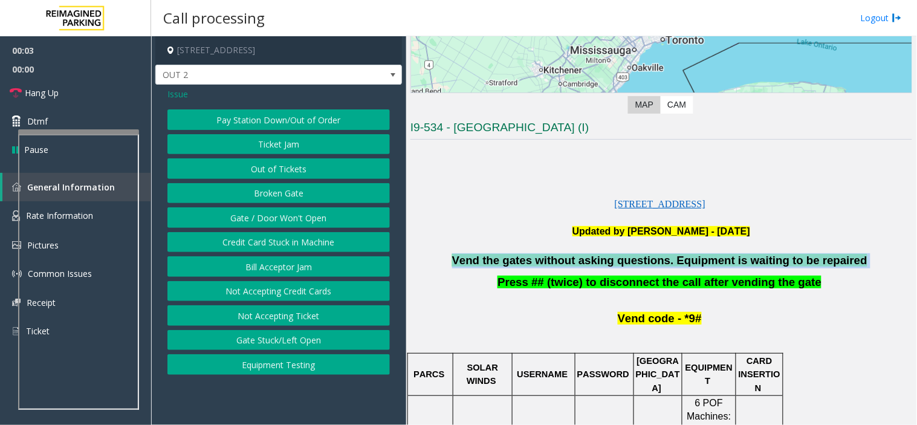
click at [282, 210] on button "Gate / Door Won't Open" at bounding box center [278, 217] width 222 height 21
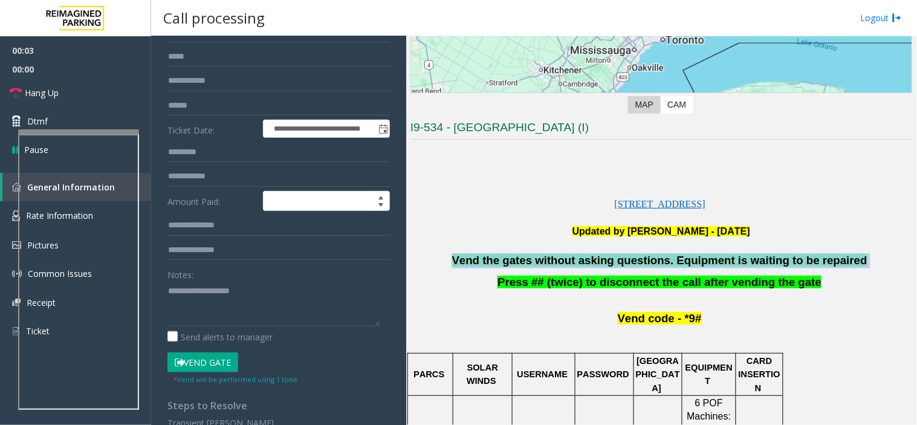
scroll to position [134, 0]
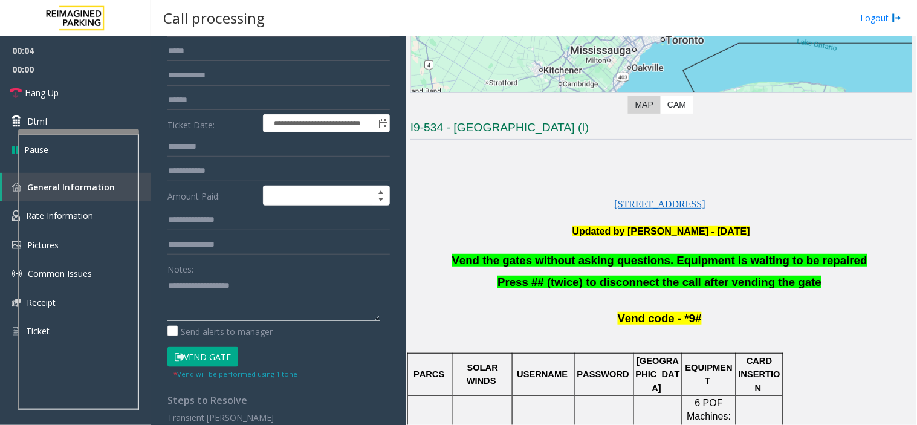
click at [258, 311] on textarea at bounding box center [273, 298] width 213 height 45
paste textarea "**********"
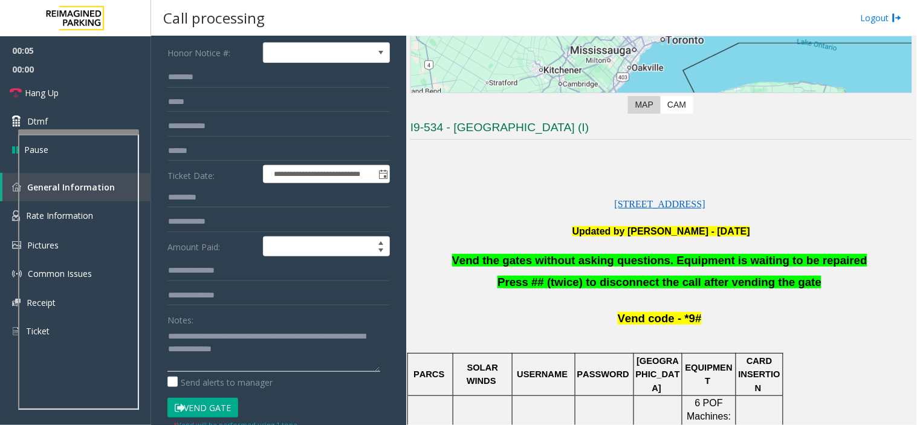
scroll to position [0, 0]
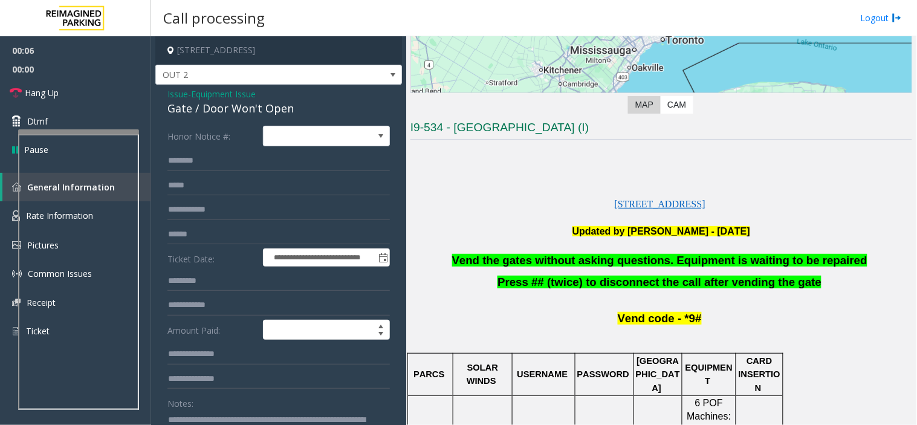
type textarea "**********"
drag, startPoint x: 185, startPoint y: 106, endPoint x: 172, endPoint y: 93, distance: 18.4
click at [184, 105] on div "Gate / Door Won't Open" at bounding box center [278, 108] width 222 height 16
click at [172, 93] on span "Issue" at bounding box center [177, 94] width 21 height 13
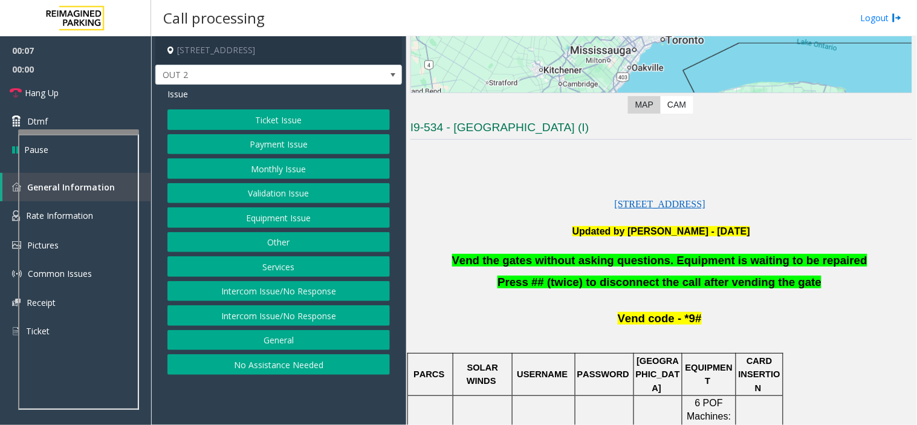
drag, startPoint x: 297, startPoint y: 372, endPoint x: 292, endPoint y: 288, distance: 83.6
click at [292, 288] on div "Ticket Issue Payment Issue Monthly Issue Validation Issue Equipment Issue Other…" at bounding box center [278, 241] width 222 height 265
click at [292, 288] on button "Intercom Issue/No Response" at bounding box center [278, 291] width 222 height 21
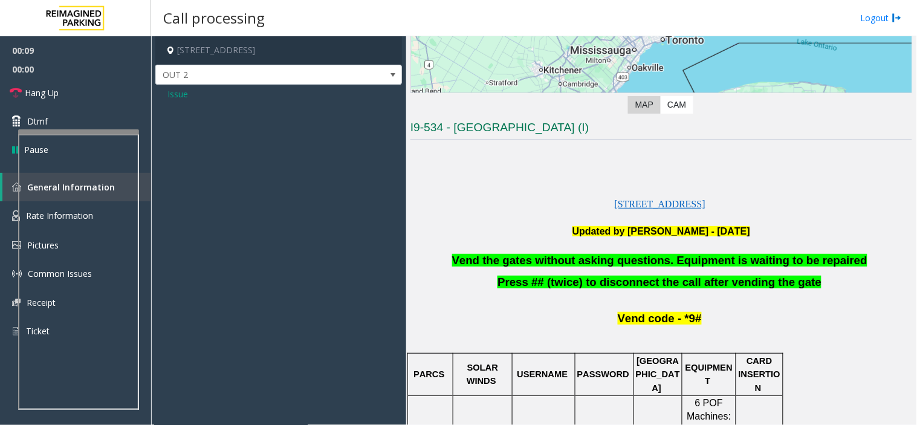
click at [180, 96] on span "Issue" at bounding box center [177, 94] width 21 height 13
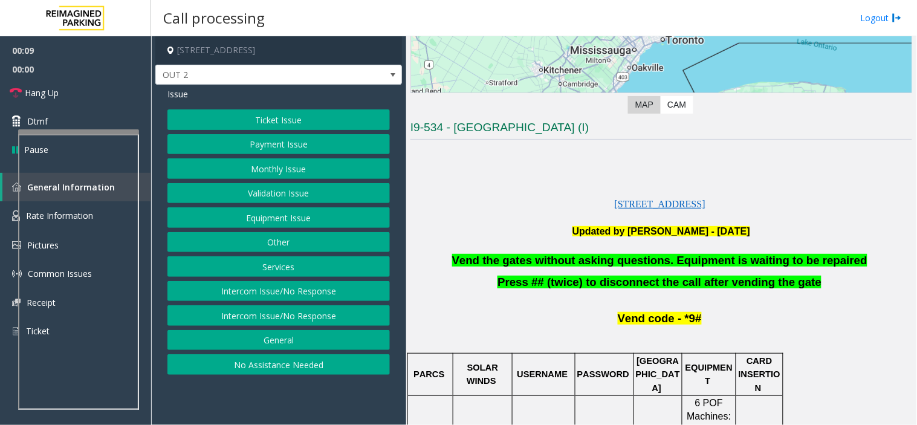
click at [279, 317] on button "Intercom Issue/No Response" at bounding box center [278, 315] width 222 height 21
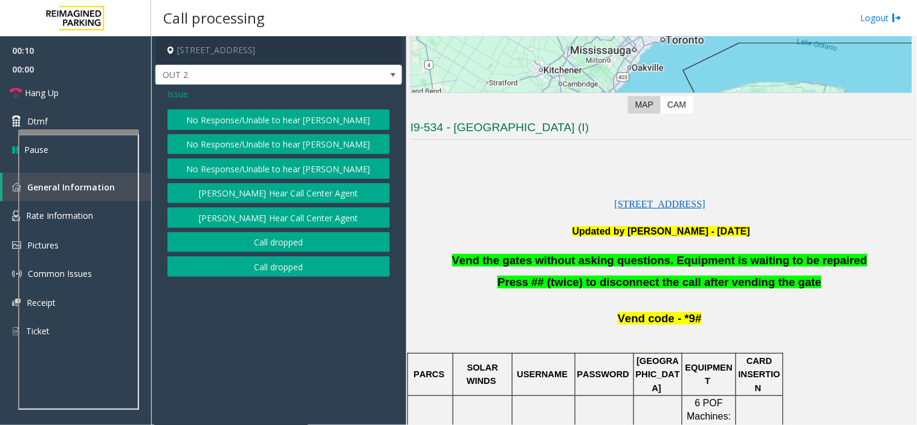
click at [271, 111] on button "No Response/Unable to hear [PERSON_NAME]" at bounding box center [278, 119] width 222 height 21
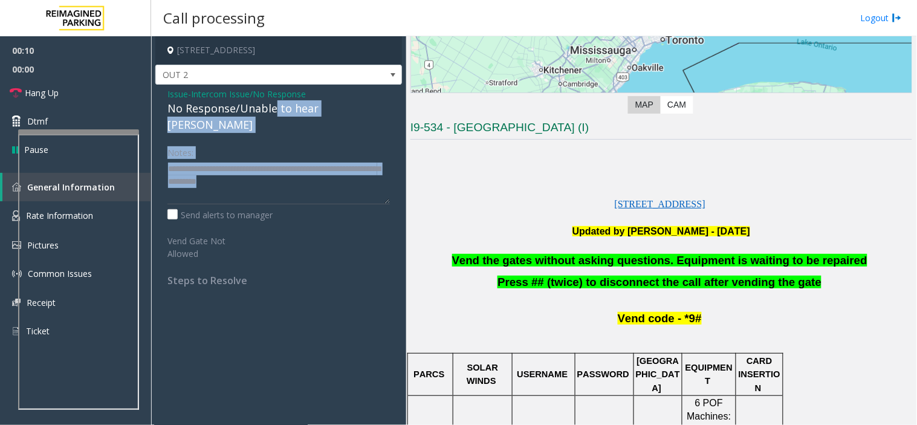
drag, startPoint x: 271, startPoint y: 111, endPoint x: 299, endPoint y: 125, distance: 31.9
click at [299, 125] on div "Issue - Intercom Issue/No Response No Response/Unable to hear [PERSON_NAME] Not…" at bounding box center [278, 192] width 247 height 214
click at [299, 142] on div "Notes:" at bounding box center [278, 173] width 222 height 62
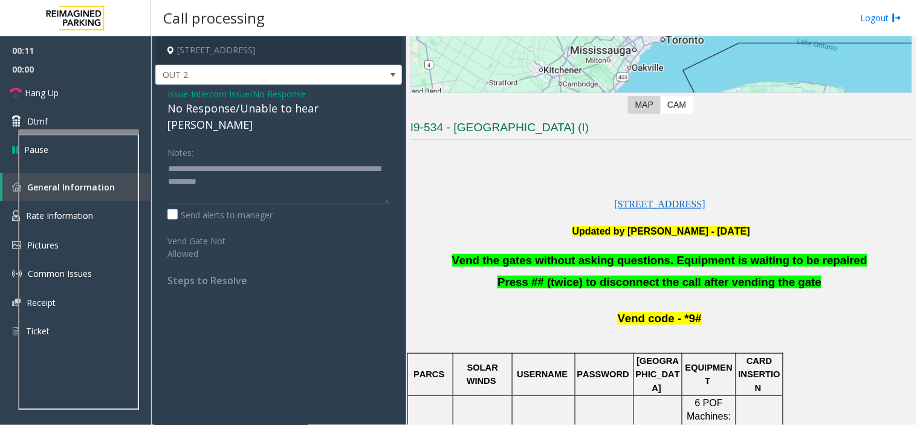
click at [285, 117] on div "Issue - Intercom Issue/No Response No Response/Unable to hear [PERSON_NAME] Not…" at bounding box center [278, 192] width 247 height 214
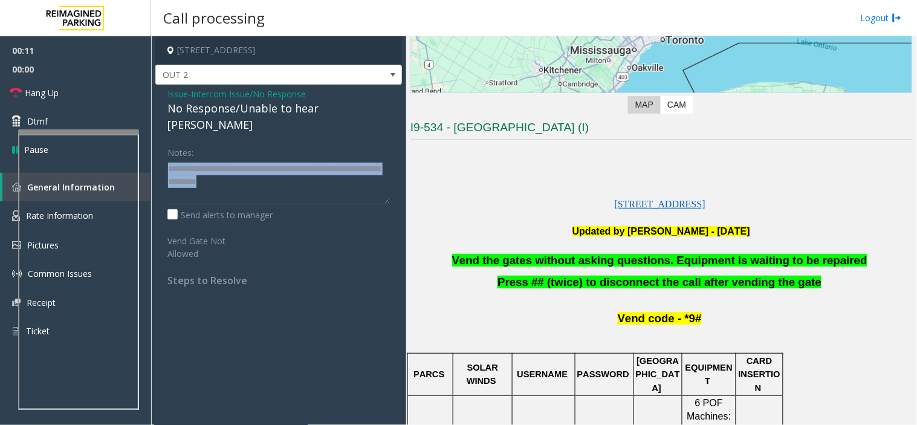
click at [285, 117] on div "Issue - Intercom Issue/No Response No Response/Unable to hear [PERSON_NAME] Not…" at bounding box center [278, 192] width 247 height 214
drag, startPoint x: 285, startPoint y: 117, endPoint x: 269, endPoint y: 109, distance: 17.6
click at [282, 117] on div "Issue - Intercom Issue/No Response No Response/Unable to hear [PERSON_NAME] Not…" at bounding box center [278, 192] width 247 height 214
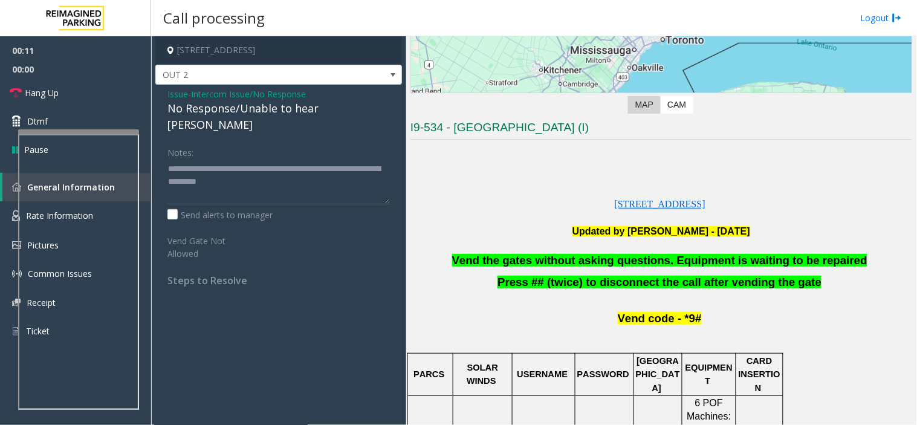
click at [269, 109] on div "No Response/Unable to hear [PERSON_NAME]" at bounding box center [278, 116] width 222 height 33
copy div "No Response/Unable to hear [PERSON_NAME]"
click at [298, 159] on textarea at bounding box center [278, 181] width 222 height 45
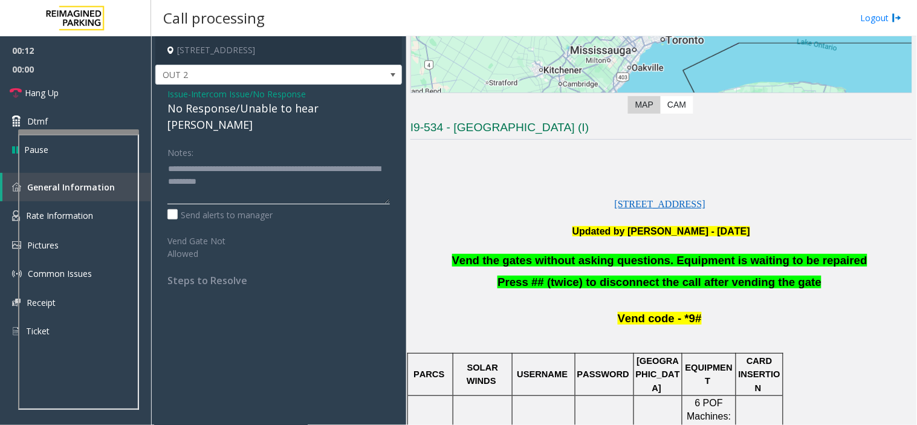
click at [298, 159] on textarea at bounding box center [278, 181] width 222 height 45
drag, startPoint x: 298, startPoint y: 159, endPoint x: 212, endPoint y: 159, distance: 86.4
click at [212, 159] on textarea at bounding box center [278, 181] width 222 height 45
paste textarea
type textarea "**********"
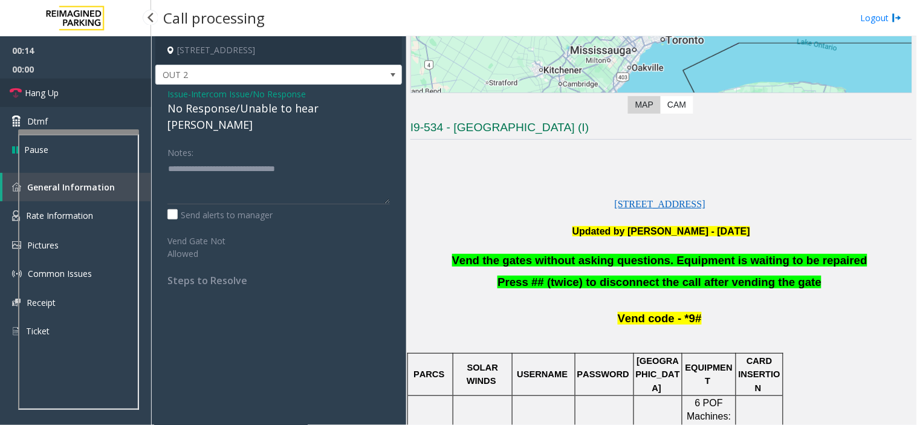
click at [71, 82] on link "Hang Up" at bounding box center [75, 93] width 151 height 28
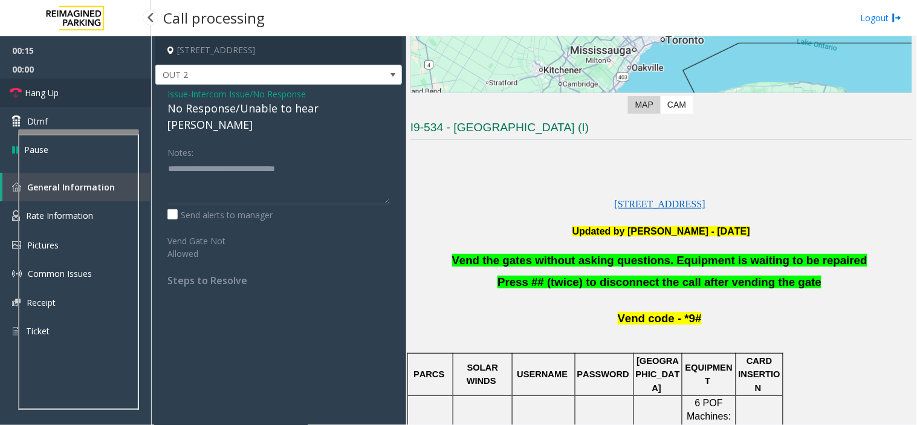
click at [71, 82] on link "Hang Up" at bounding box center [75, 93] width 151 height 28
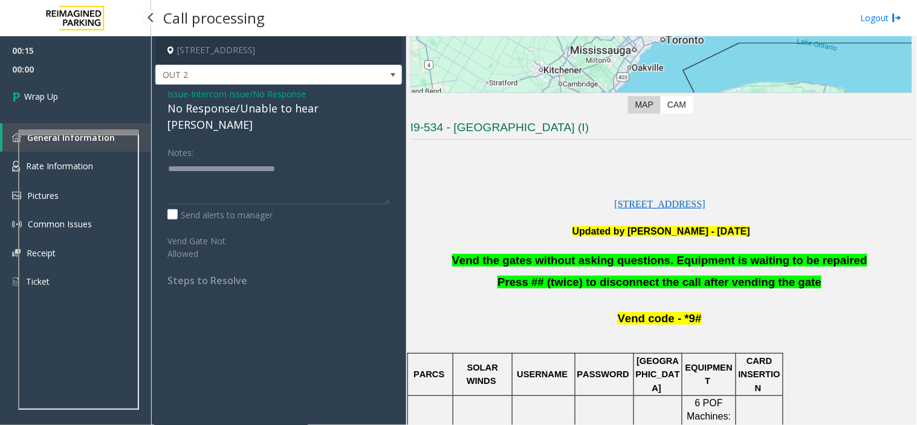
click at [71, 82] on link "Wrap Up" at bounding box center [75, 97] width 151 height 36
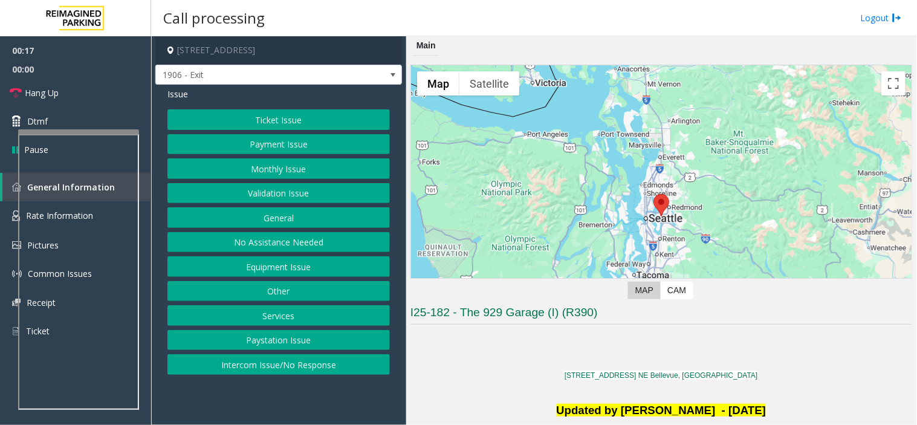
click at [292, 177] on button "Monthly Issue" at bounding box center [278, 168] width 222 height 21
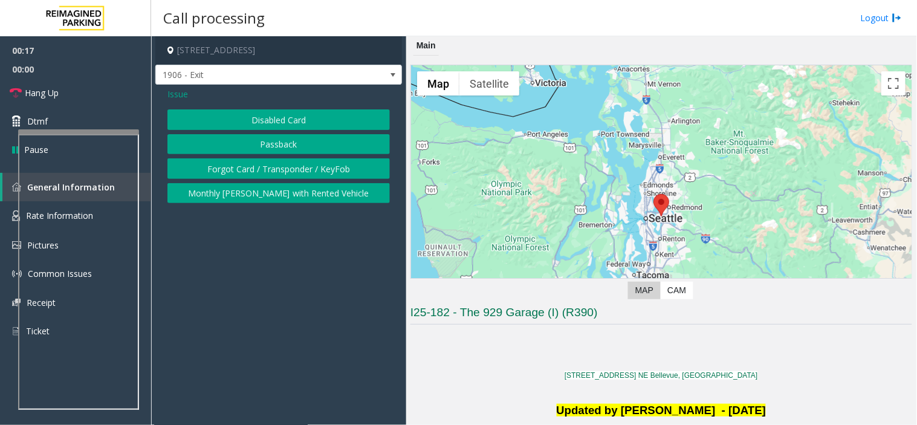
click at [292, 177] on button "Forgot Card / Transponder / KeyFob" at bounding box center [278, 168] width 222 height 21
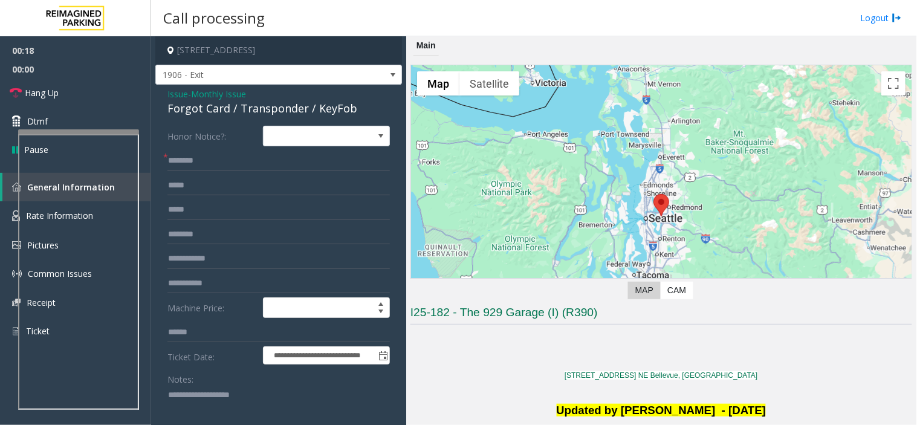
click at [179, 114] on div "Forgot Card / Transponder / KeyFob" at bounding box center [278, 108] width 222 height 16
copy div "Forgot Card"
drag, startPoint x: 179, startPoint y: 114, endPoint x: 208, endPoint y: 117, distance: 29.2
click at [208, 117] on div "Forgot Card / Transponder / KeyFob" at bounding box center [278, 108] width 222 height 16
click at [264, 407] on textarea at bounding box center [273, 408] width 213 height 45
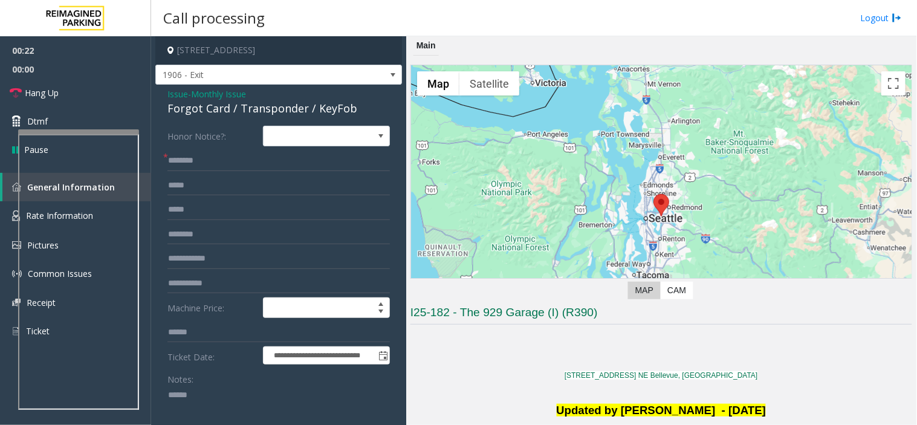
paste textarea "**********"
click at [224, 424] on textarea at bounding box center [273, 408] width 213 height 45
click at [273, 404] on textarea at bounding box center [273, 408] width 213 height 45
type textarea "**********"
click at [228, 164] on input "text" at bounding box center [278, 161] width 222 height 21
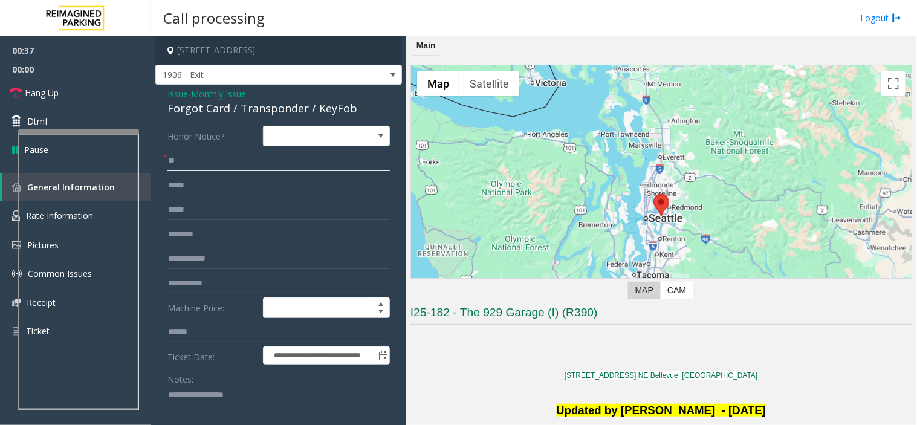
type input "*"
click at [207, 237] on input "text" at bounding box center [278, 234] width 222 height 21
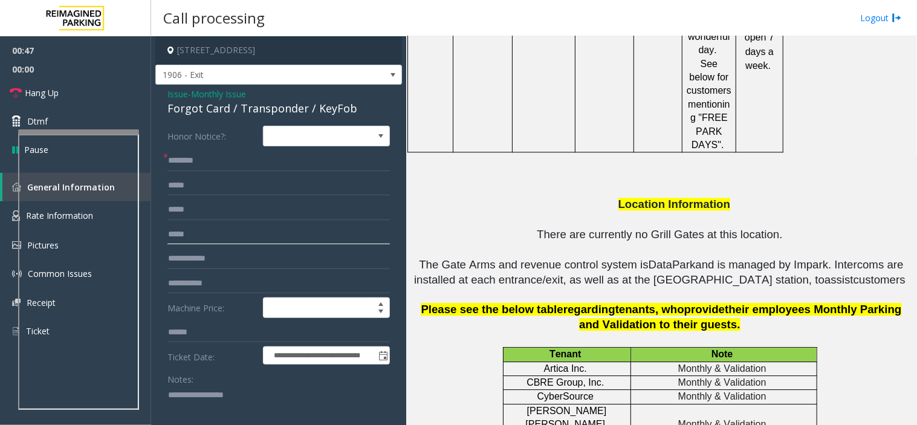
scroll to position [1881, 0]
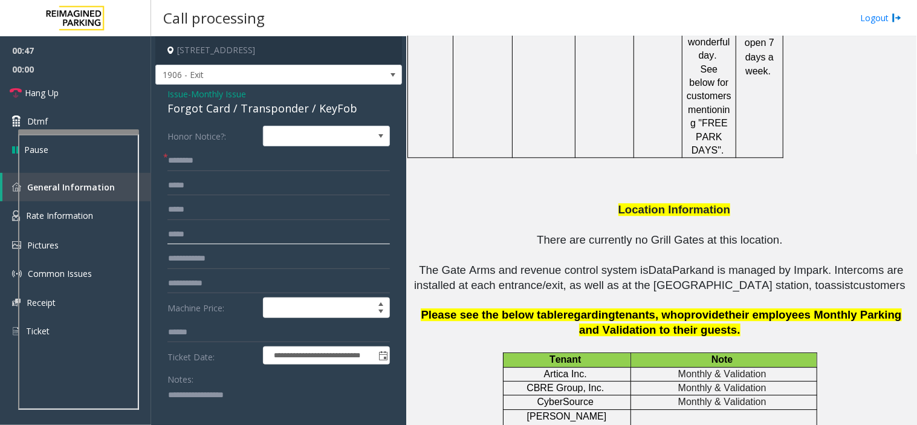
type input "****"
click at [270, 160] on input "text" at bounding box center [278, 161] width 222 height 21
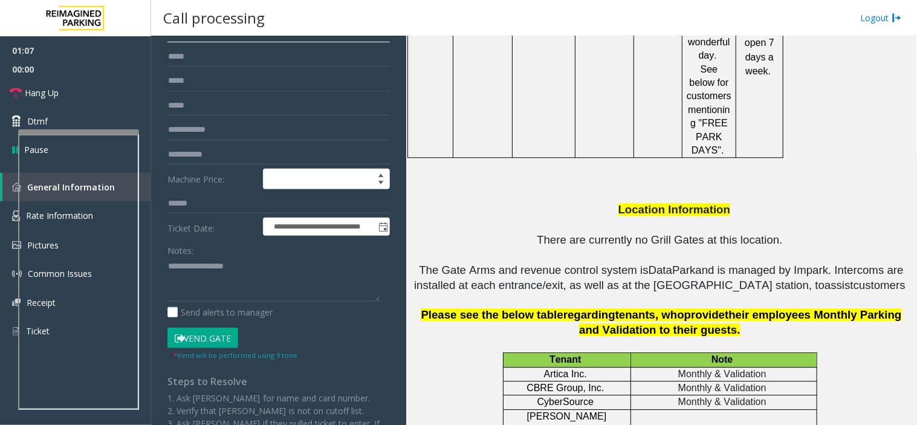
scroll to position [134, 0]
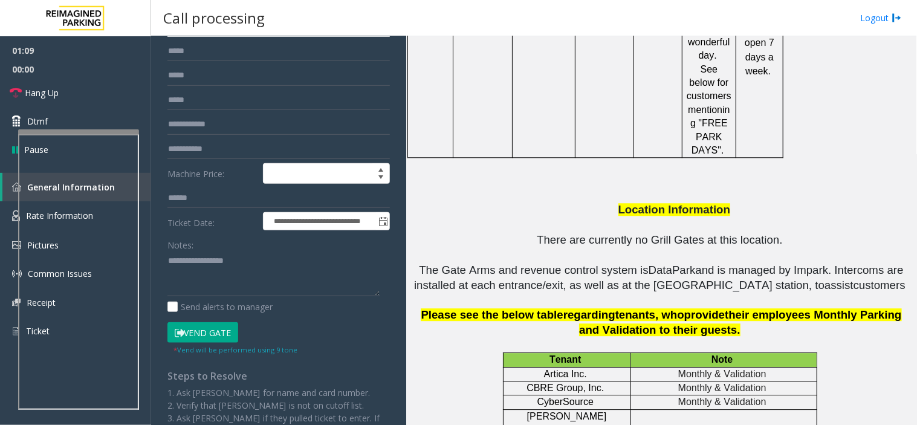
type input "********"
click at [215, 339] on button "Vend Gate" at bounding box center [202, 332] width 71 height 21
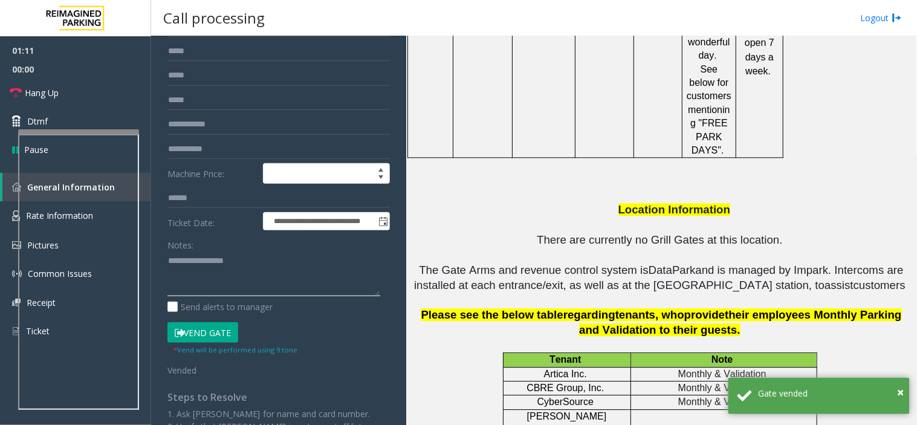
click at [241, 289] on textarea at bounding box center [273, 273] width 213 height 45
paste textarea "**********"
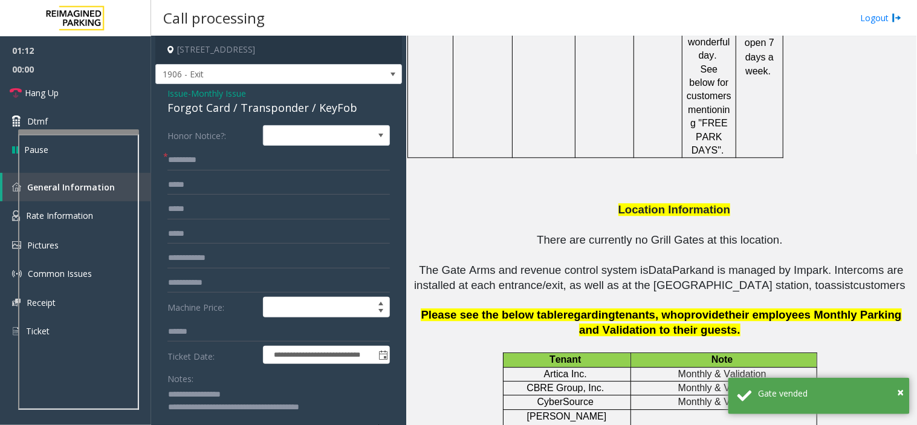
scroll to position [0, 0]
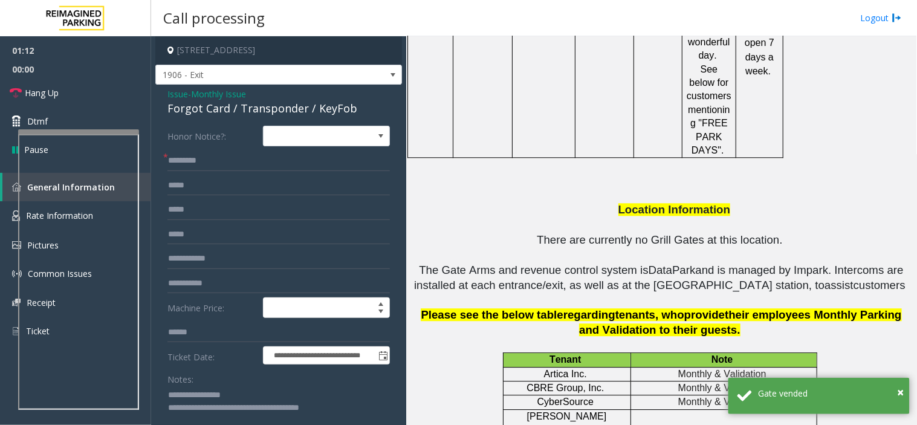
type textarea "**********"
click at [214, 158] on input "********" at bounding box center [278, 161] width 222 height 21
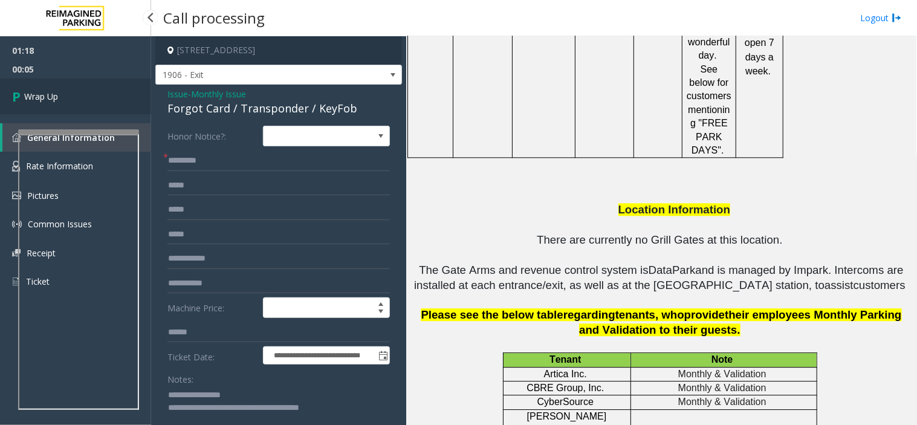
click at [121, 104] on link "Wrap Up" at bounding box center [75, 97] width 151 height 36
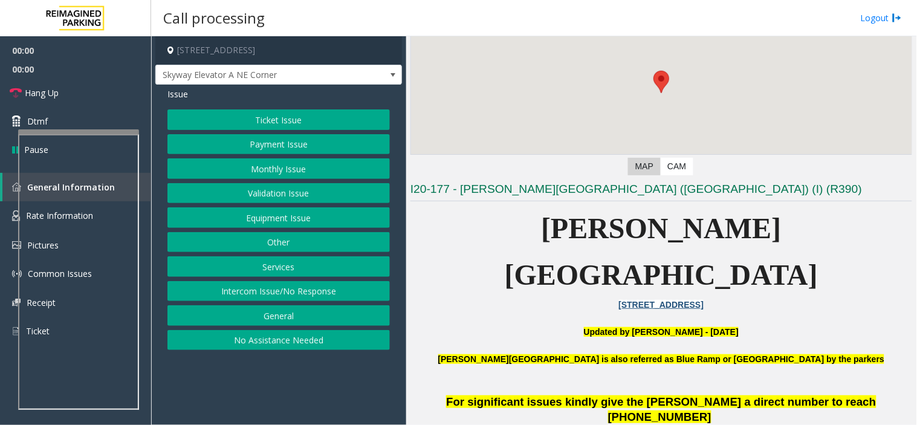
scroll to position [335, 0]
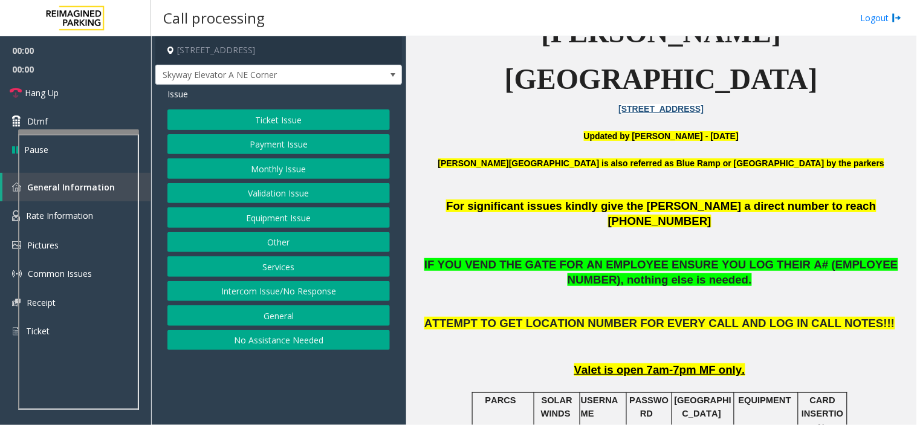
click at [512, 129] on p "Updated by [PERSON_NAME] - [DATE]" at bounding box center [661, 135] width 502 height 13
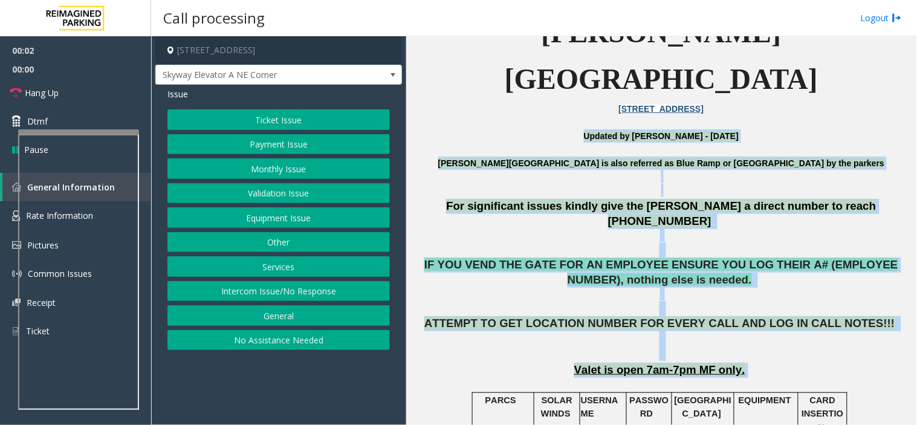
drag, startPoint x: 512, startPoint y: 89, endPoint x: 705, endPoint y: 314, distance: 296.2
click at [705, 363] on span "Valet is open 7am-7pm MF only." at bounding box center [659, 369] width 171 height 13
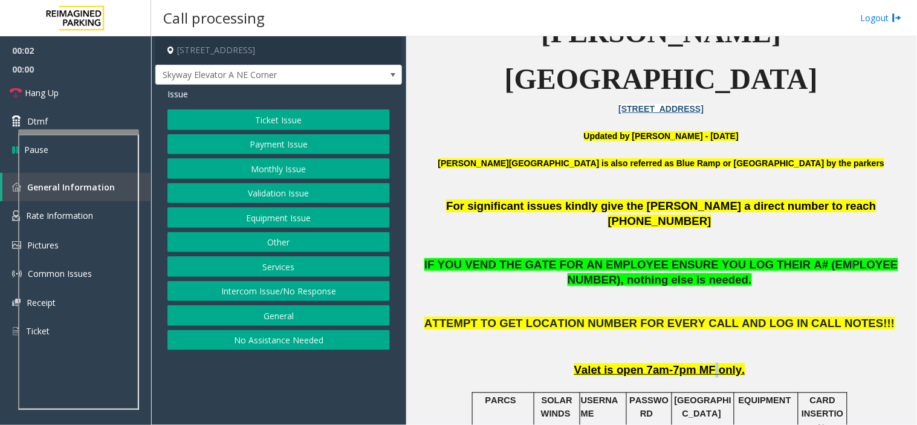
click at [705, 363] on span "Valet is open 7am-7pm MF only." at bounding box center [659, 369] width 171 height 13
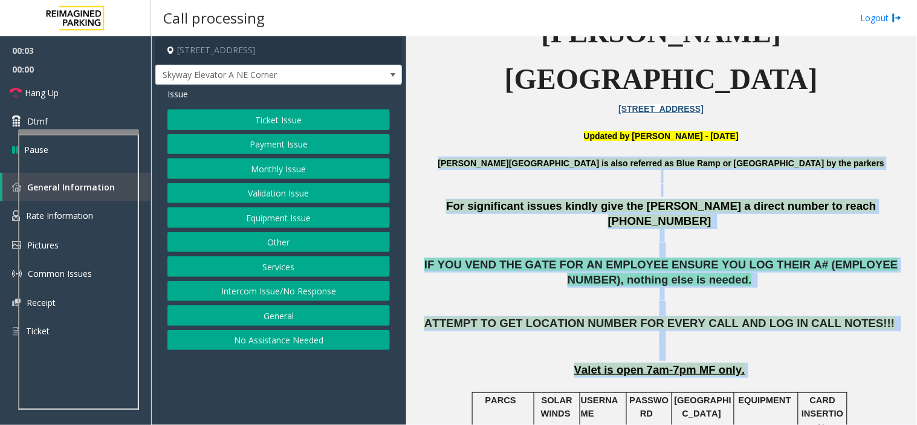
drag, startPoint x: 705, startPoint y: 314, endPoint x: 588, endPoint y: 103, distance: 241.4
click at [588, 143] on p at bounding box center [661, 149] width 502 height 13
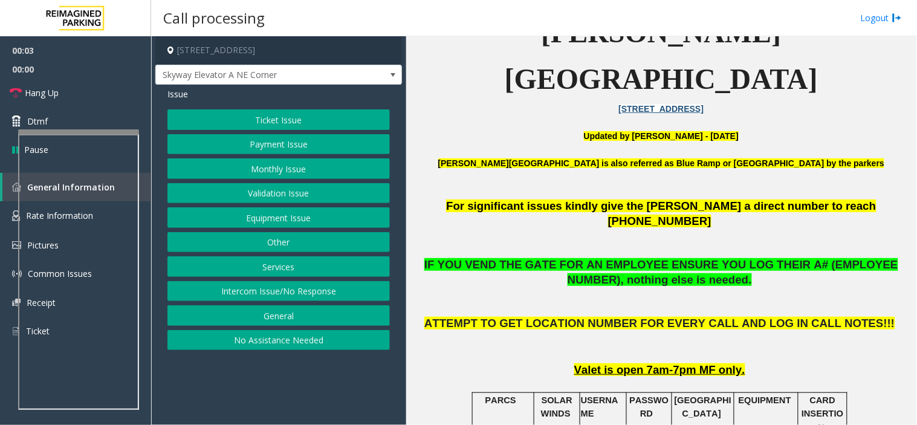
click at [588, 143] on p at bounding box center [661, 149] width 502 height 13
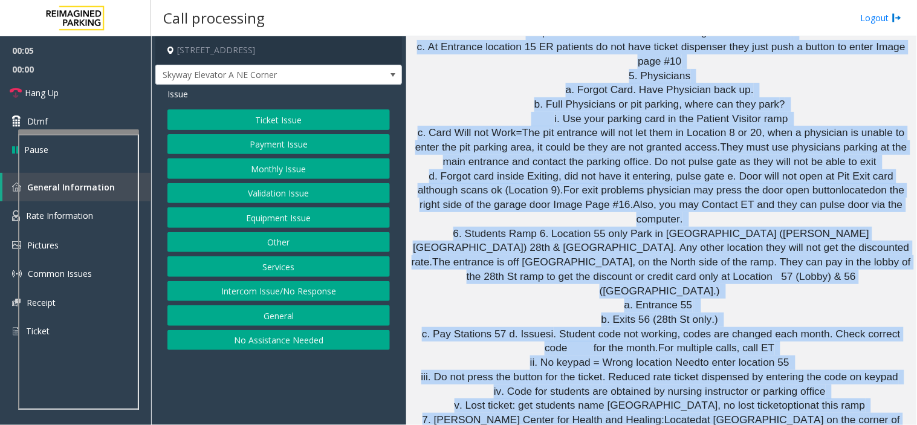
scroll to position [2995, 0]
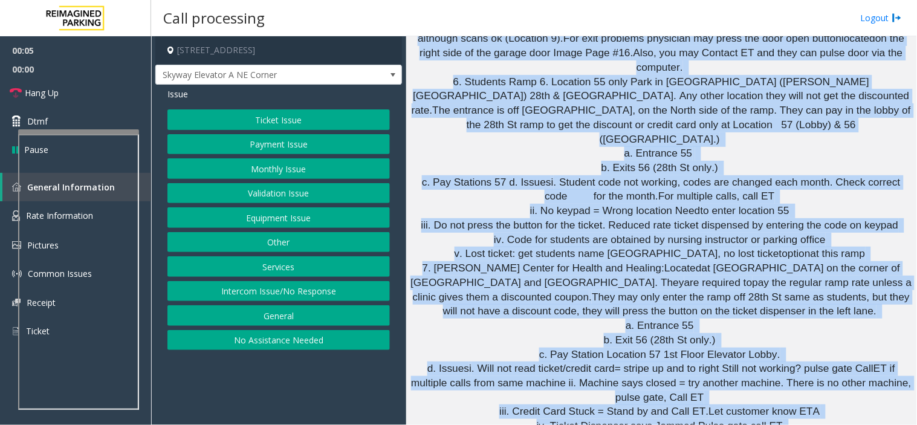
drag, startPoint x: 588, startPoint y: 103, endPoint x: 687, endPoint y: 308, distance: 227.9
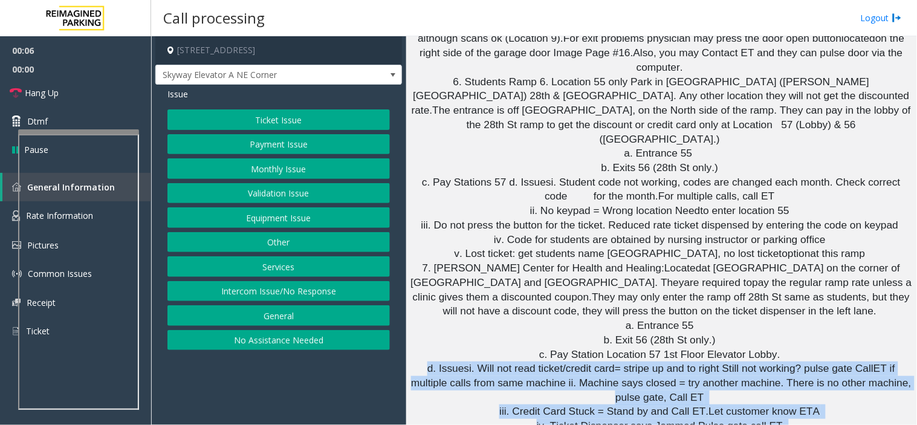
drag, startPoint x: 680, startPoint y: 292, endPoint x: 597, endPoint y: 142, distance: 171.6
click at [597, 362] on span ". Will not read ticket/credit card= stripe up and to right Still not working? p…" at bounding box center [673, 368] width 402 height 12
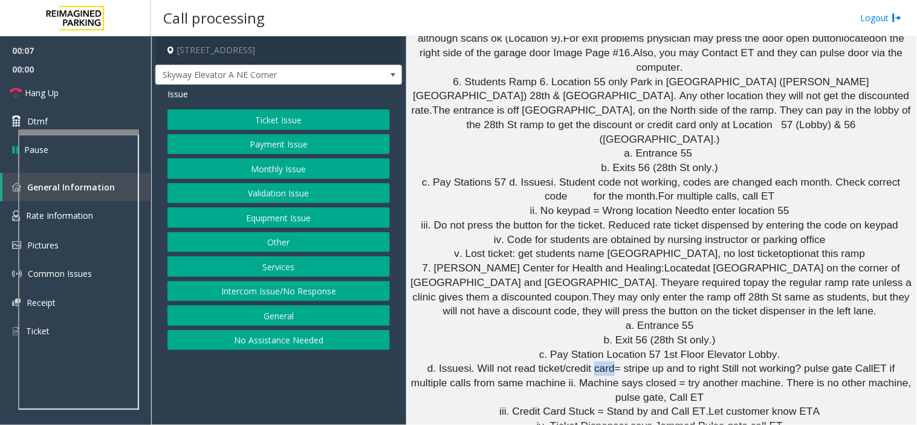
click at [597, 362] on span ". Will not read ticket/credit card= stripe up and to right Still not working? p…" at bounding box center [673, 368] width 402 height 12
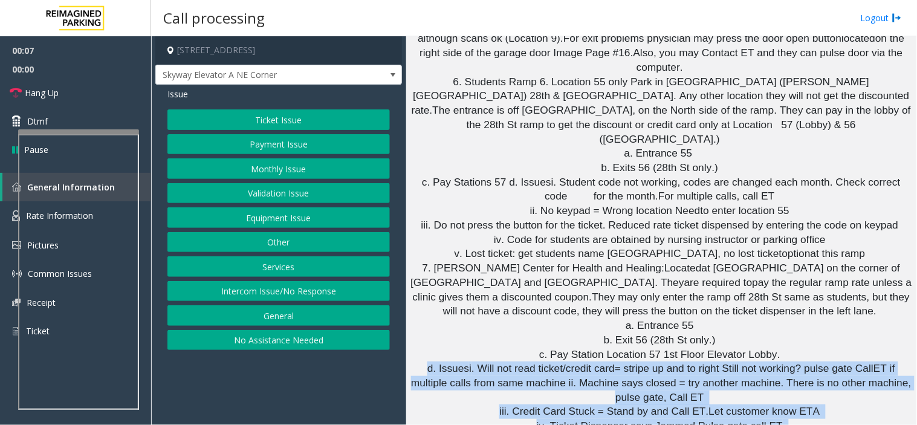
drag, startPoint x: 597, startPoint y: 142, endPoint x: 711, endPoint y: 355, distance: 242.3
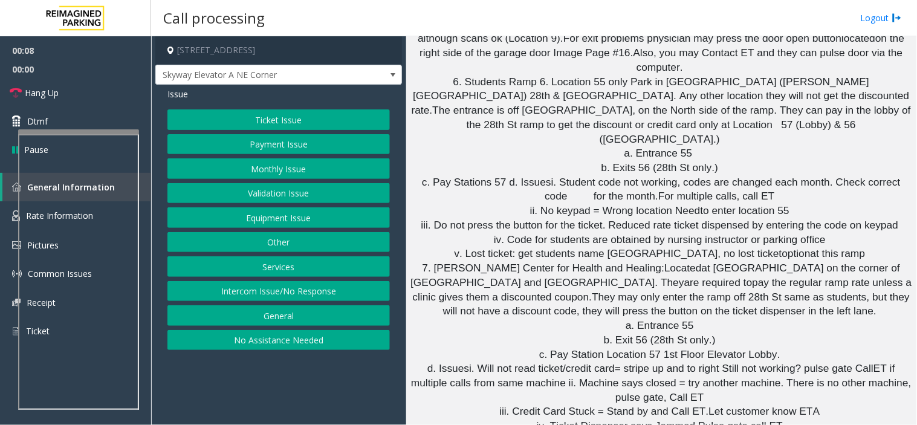
drag, startPoint x: 711, startPoint y: 355, endPoint x: 705, endPoint y: 374, distance: 19.3
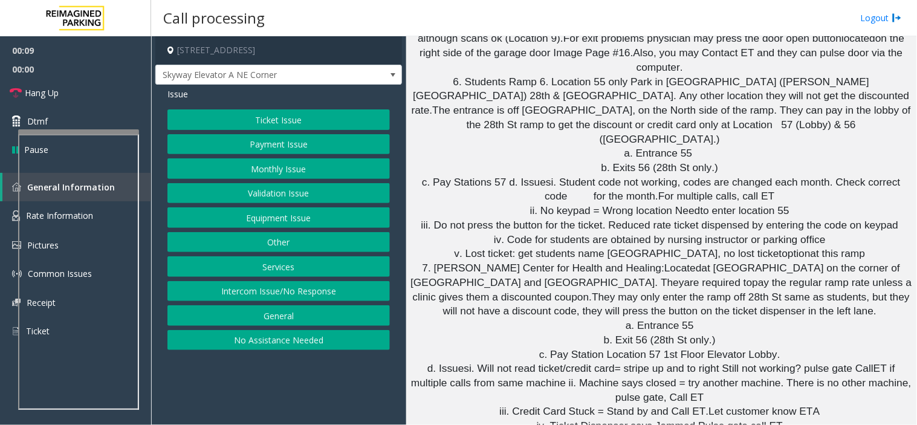
click at [280, 127] on button "Ticket Issue" at bounding box center [278, 119] width 222 height 21
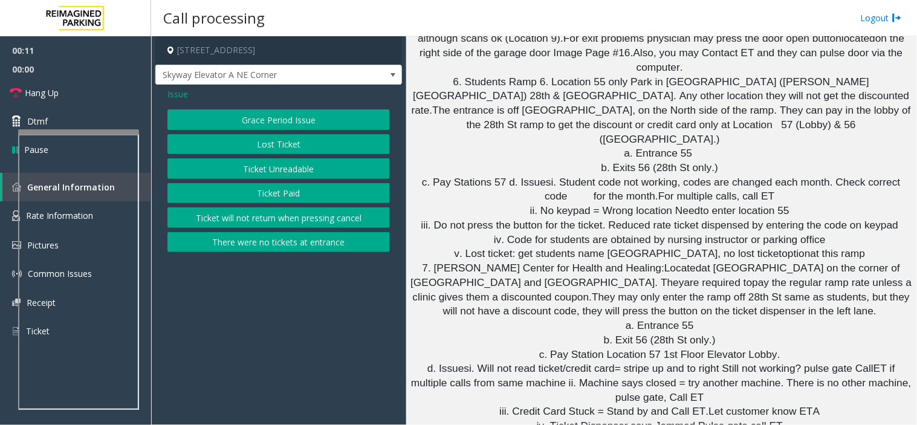
click at [283, 198] on button "Ticket Paid" at bounding box center [278, 193] width 222 height 21
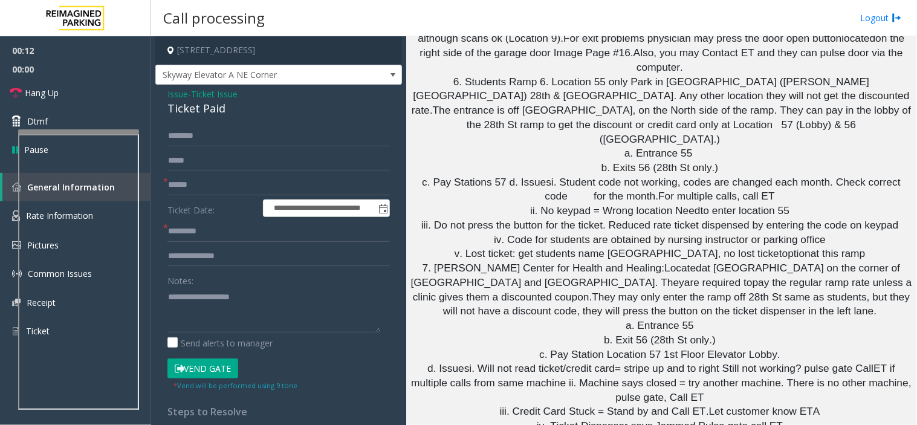
click at [219, 104] on div "Ticket Paid" at bounding box center [278, 108] width 222 height 16
copy div "Ticket Paid"
click at [227, 183] on input "text" at bounding box center [278, 185] width 222 height 21
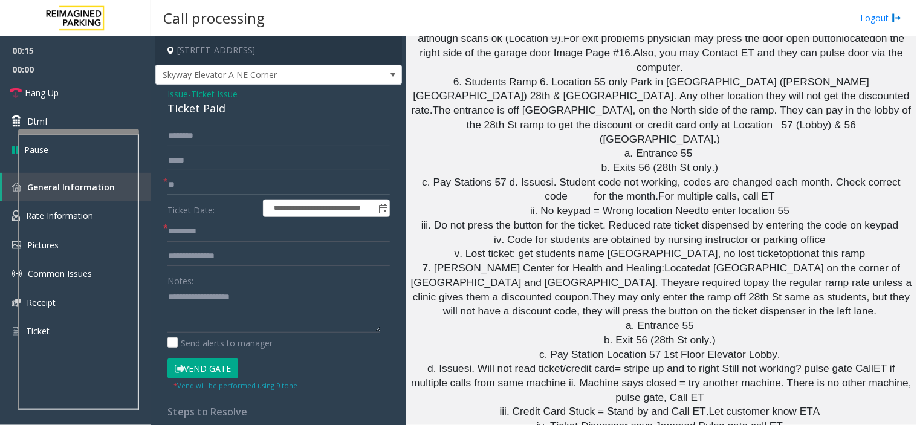
click at [227, 183] on input "**" at bounding box center [278, 185] width 222 height 21
type input "**"
click at [222, 225] on input "text" at bounding box center [278, 231] width 222 height 21
type input "**"
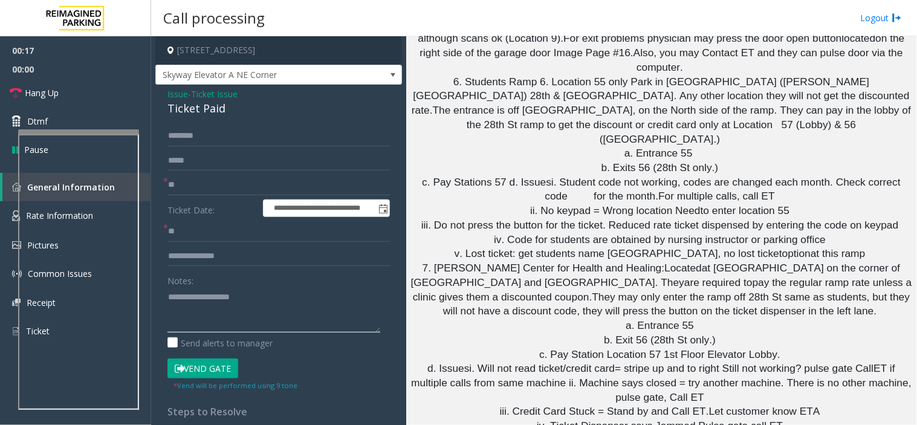
click at [245, 316] on textarea at bounding box center [273, 309] width 213 height 45
paste textarea "**********"
click at [201, 318] on textarea at bounding box center [273, 309] width 213 height 45
paste textarea "**********"
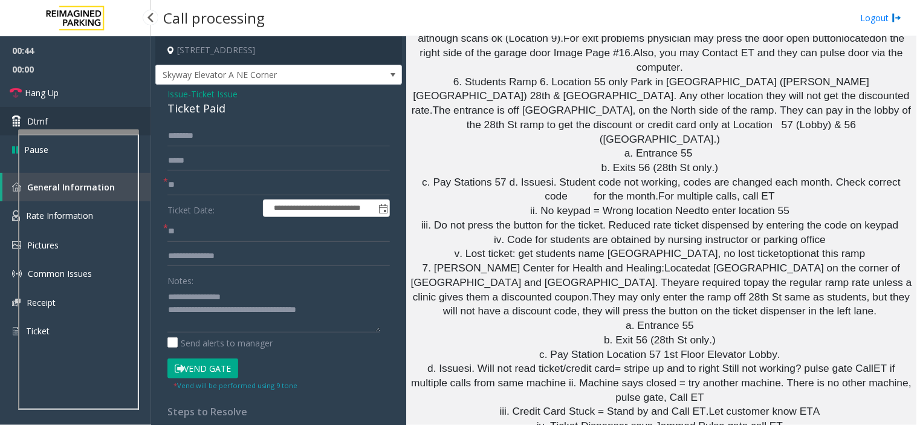
click at [87, 108] on link "Dtmf" at bounding box center [75, 121] width 151 height 28
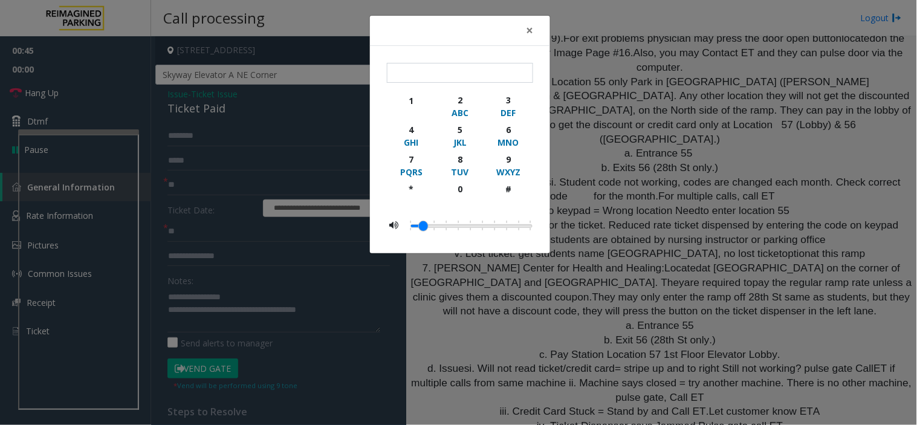
click at [83, 94] on div "× 1 2 ABC 3 DEF 4 GHI 5 JKL 6 MNO 7 PQRS 8 TUV 9 WXYZ * 0 #" at bounding box center [458, 212] width 917 height 425
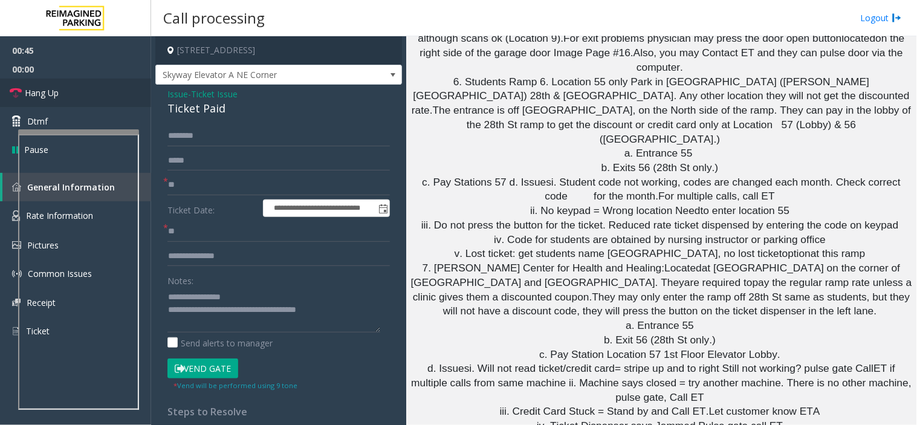
click at [74, 92] on link "Hang Up" at bounding box center [75, 93] width 151 height 28
click at [233, 319] on textarea at bounding box center [273, 309] width 213 height 45
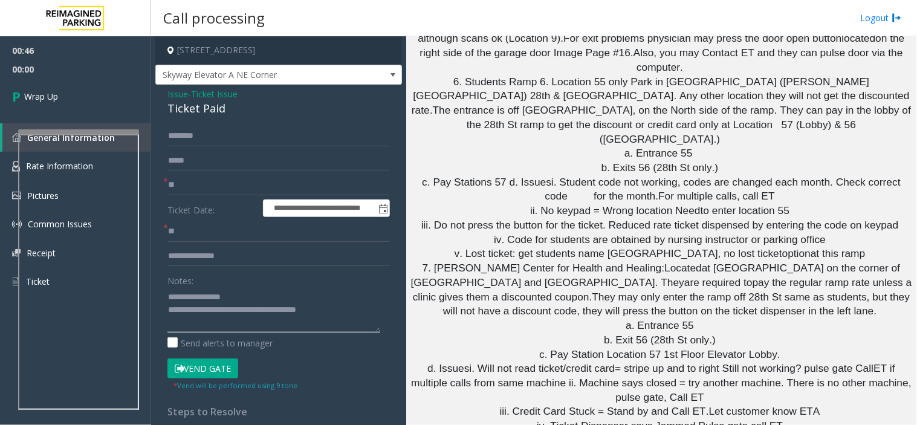
click at [233, 319] on textarea at bounding box center [273, 309] width 213 height 45
paste textarea "**********"
type textarea "**********"
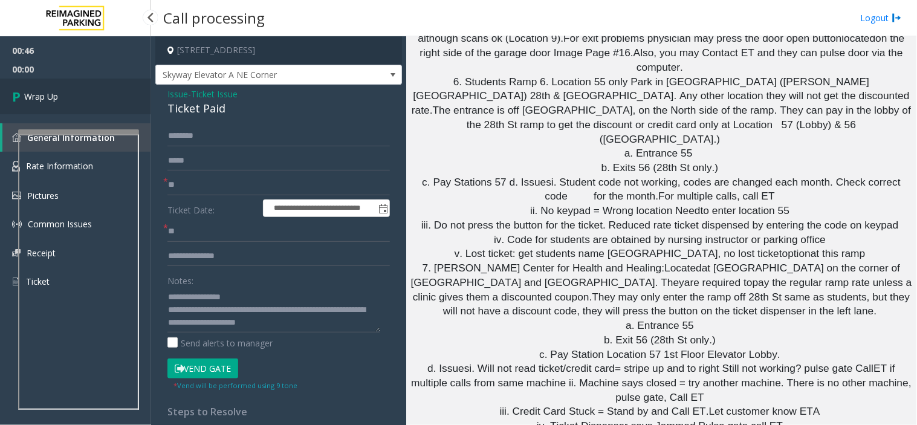
click at [115, 106] on link "Wrap Up" at bounding box center [75, 97] width 151 height 36
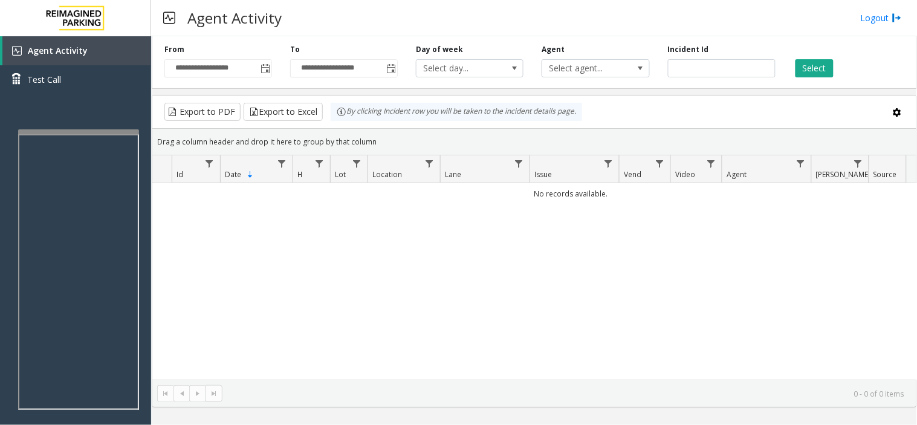
click at [569, 189] on td "No records available." at bounding box center [570, 193] width 837 height 21
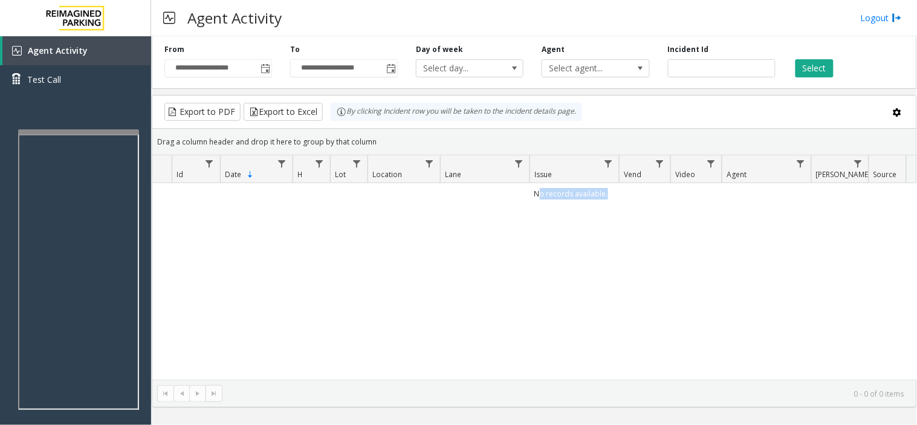
click at [569, 189] on td "No records available." at bounding box center [570, 193] width 837 height 21
drag, startPoint x: 569, startPoint y: 189, endPoint x: 617, endPoint y: 319, distance: 138.5
click at [617, 319] on div "No records available." at bounding box center [534, 281] width 764 height 196
click at [533, 354] on div "No records available." at bounding box center [534, 281] width 764 height 196
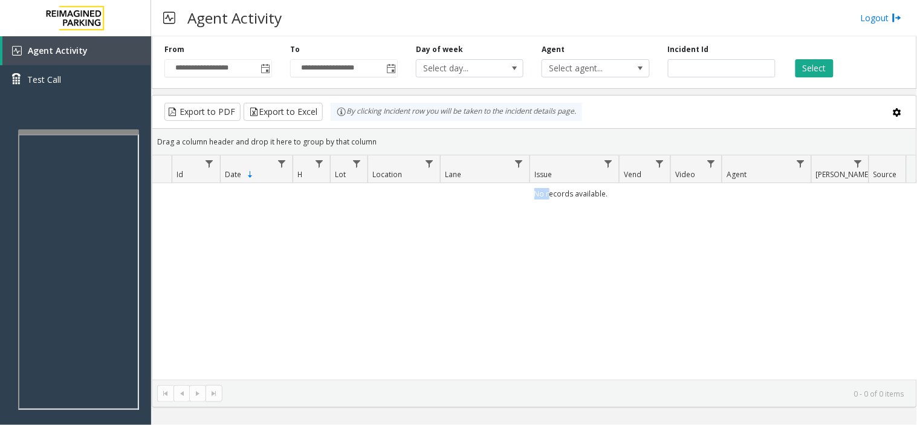
click at [533, 354] on div "No records available." at bounding box center [534, 281] width 764 height 196
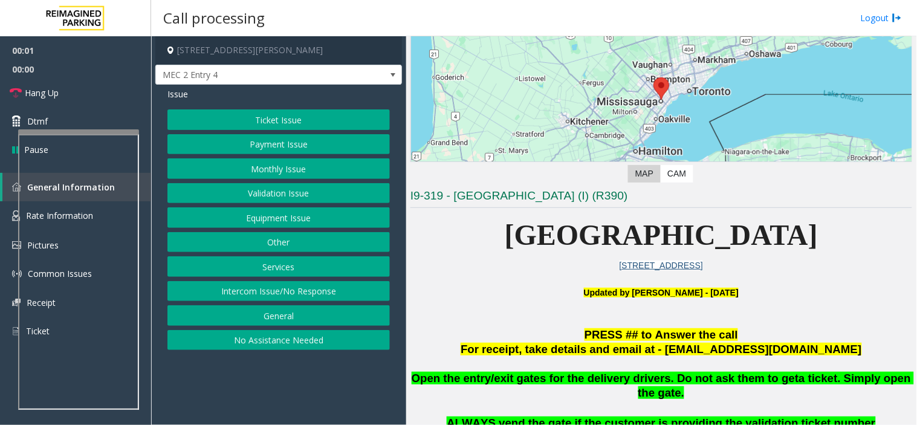
scroll to position [201, 0]
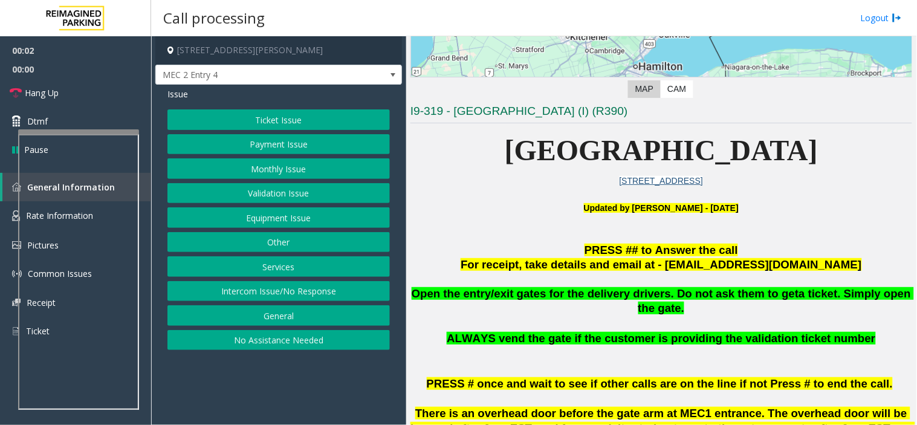
click at [550, 155] on span "[GEOGRAPHIC_DATA]" at bounding box center [661, 150] width 313 height 32
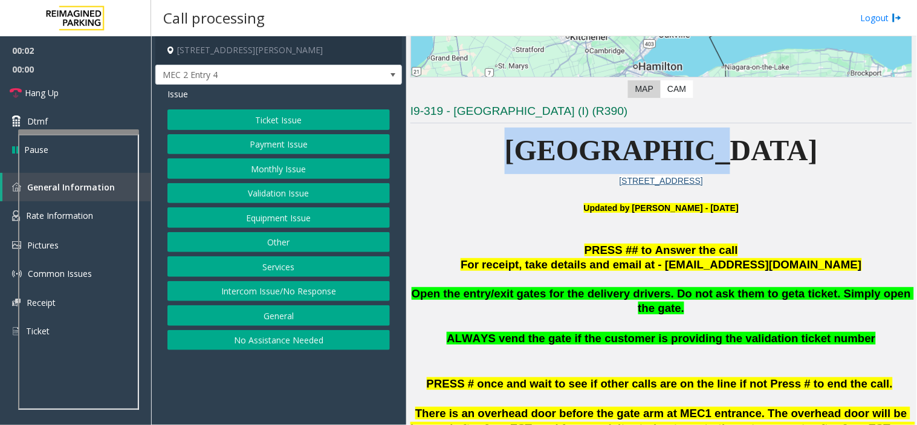
click at [550, 155] on span "[GEOGRAPHIC_DATA]" at bounding box center [661, 150] width 313 height 32
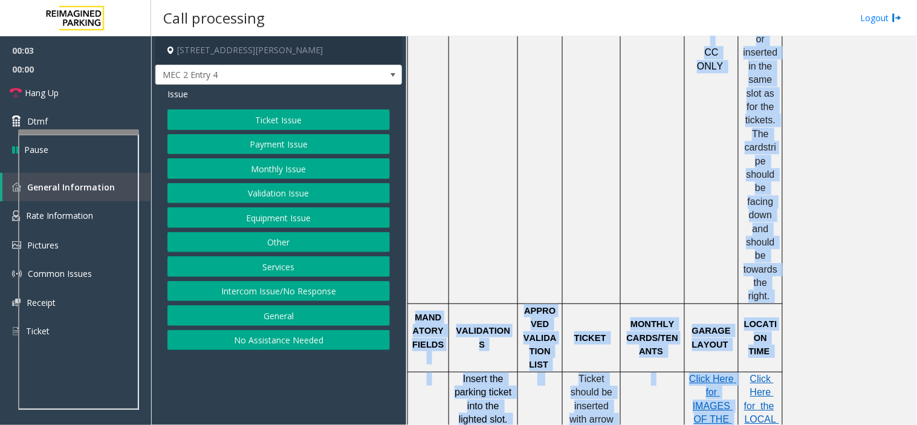
drag, startPoint x: 550, startPoint y: 155, endPoint x: 680, endPoint y: 216, distance: 143.6
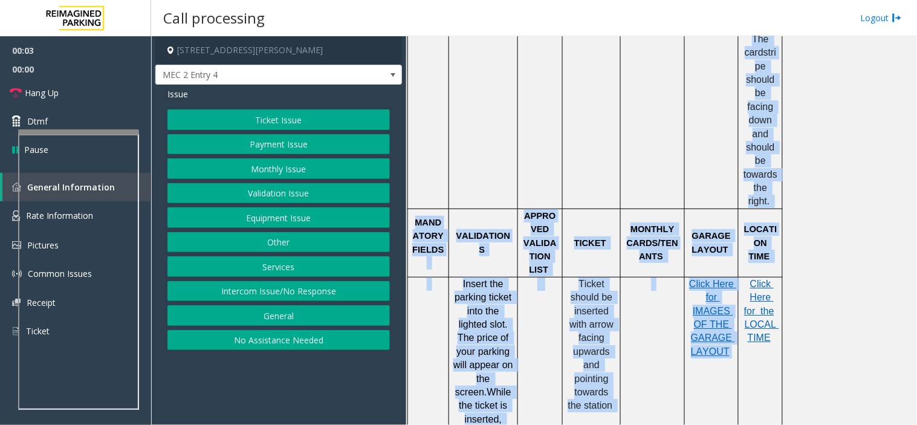
click at [643, 73] on td at bounding box center [653, 32] width 64 height 352
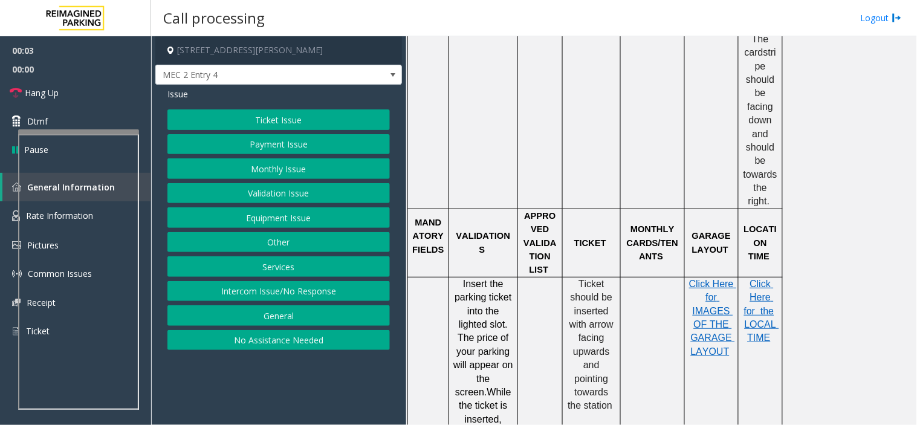
click at [643, 73] on td at bounding box center [653, 32] width 64 height 352
click at [292, 270] on button "Services" at bounding box center [278, 266] width 222 height 21
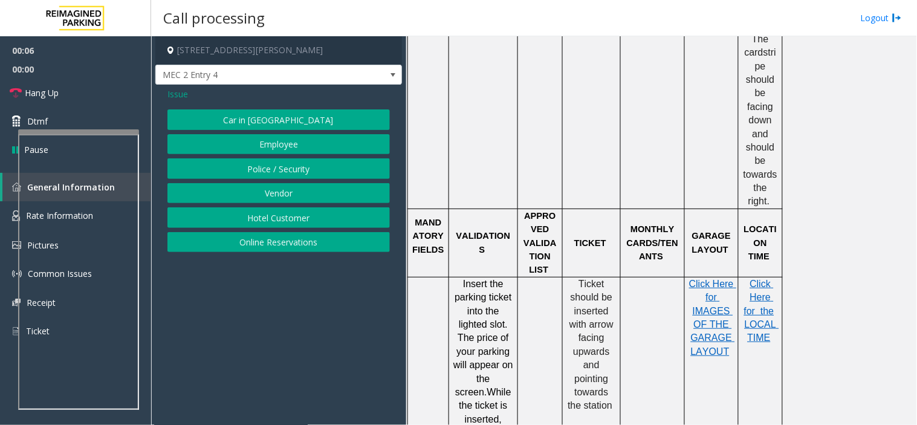
click at [271, 187] on button "Vendor" at bounding box center [278, 193] width 222 height 21
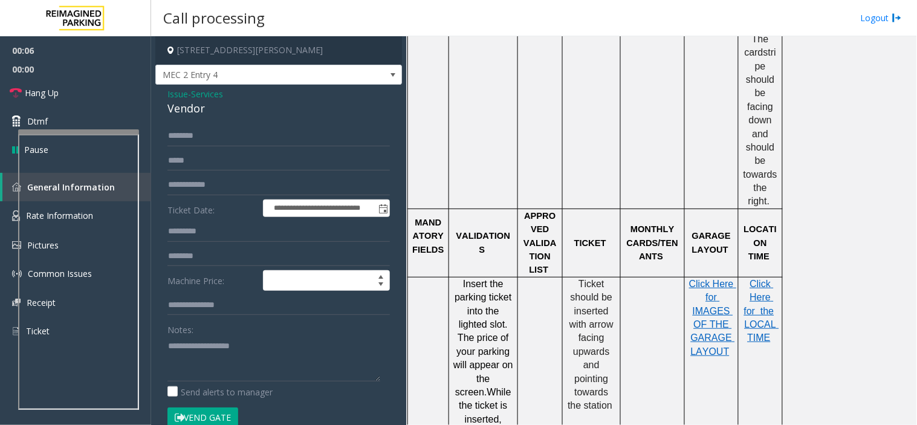
click at [186, 117] on div "Vendor" at bounding box center [278, 108] width 222 height 16
click at [177, 96] on span "Issue" at bounding box center [177, 94] width 21 height 13
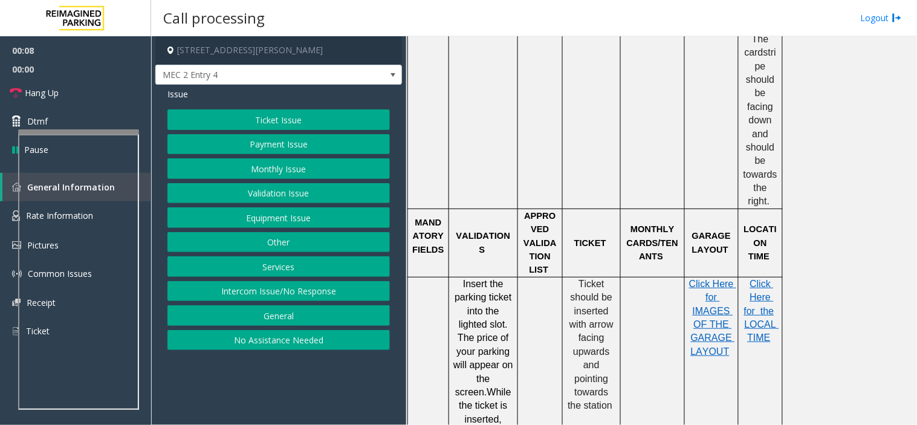
click at [268, 210] on button "Equipment Issue" at bounding box center [278, 217] width 222 height 21
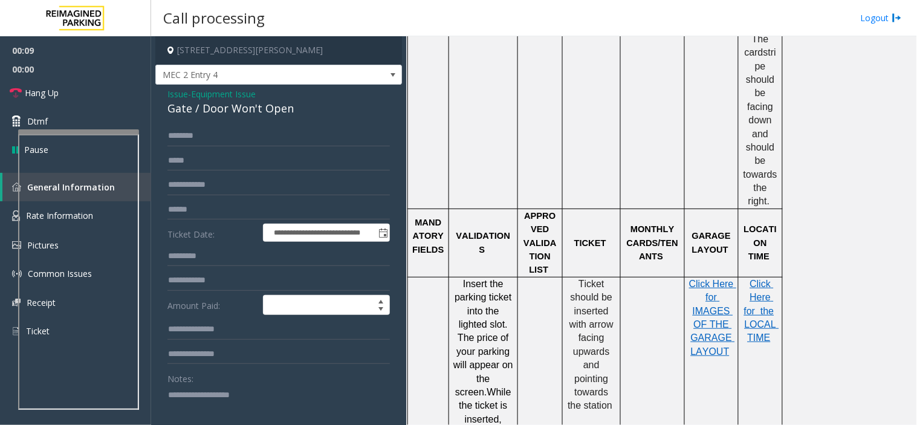
click at [264, 120] on div "**********" at bounding box center [278, 391] width 247 height 612
click at [259, 115] on div "Gate / Door Won't Open" at bounding box center [278, 108] width 222 height 16
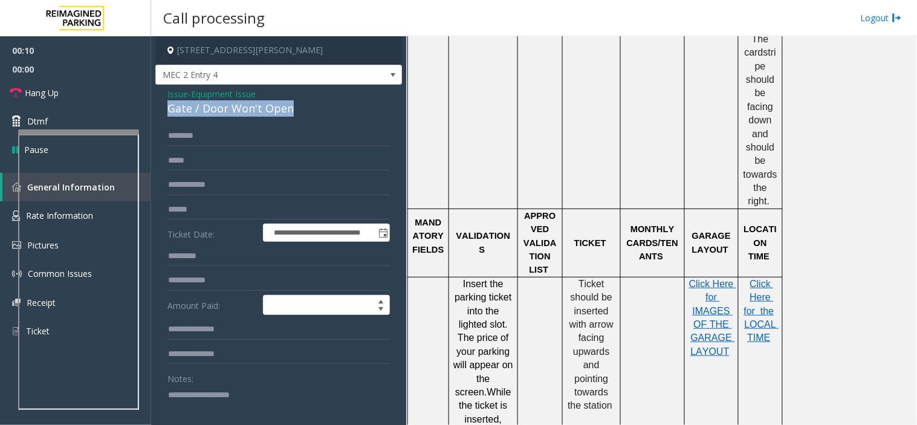
click at [259, 115] on div "Gate / Door Won't Open" at bounding box center [278, 108] width 222 height 16
copy div "Gate / Door Won't Open"
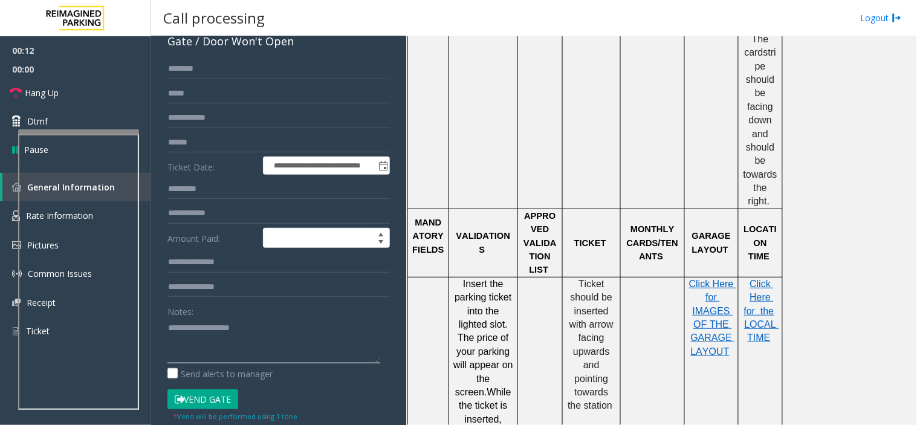
paste textarea "**********"
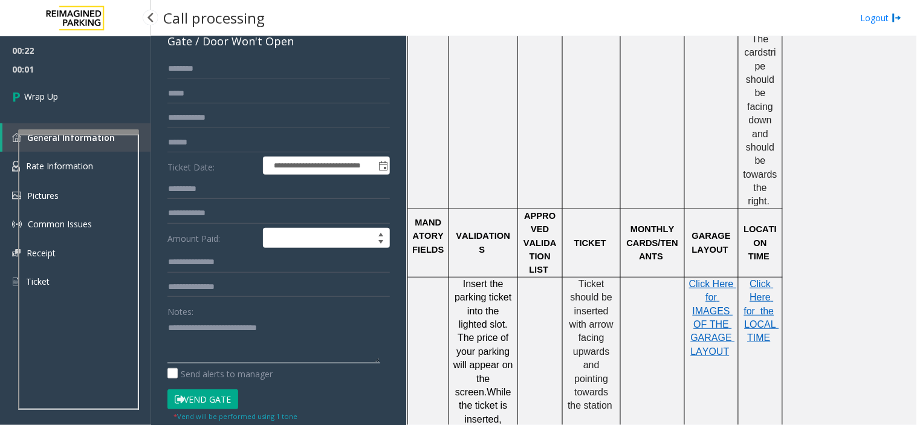
click at [207, 341] on textarea at bounding box center [273, 340] width 213 height 45
paste textarea "**********"
type textarea "**********"
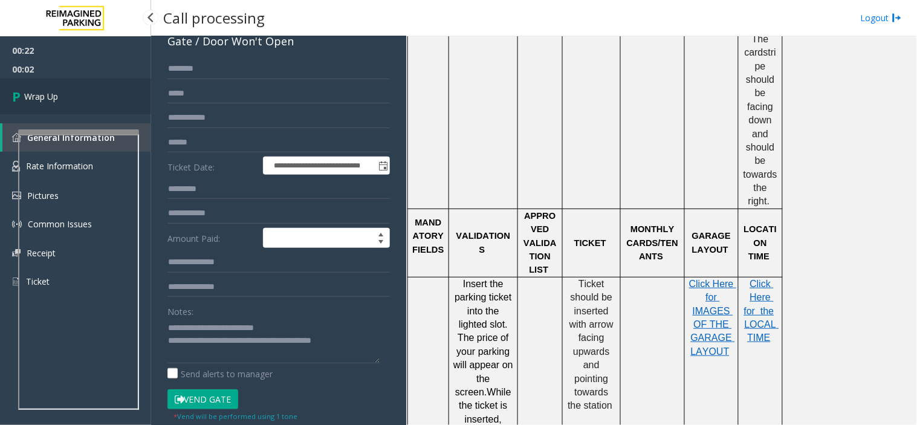
click at [91, 110] on link "Wrap Up" at bounding box center [75, 97] width 151 height 36
